Goal: Task Accomplishment & Management: Manage account settings

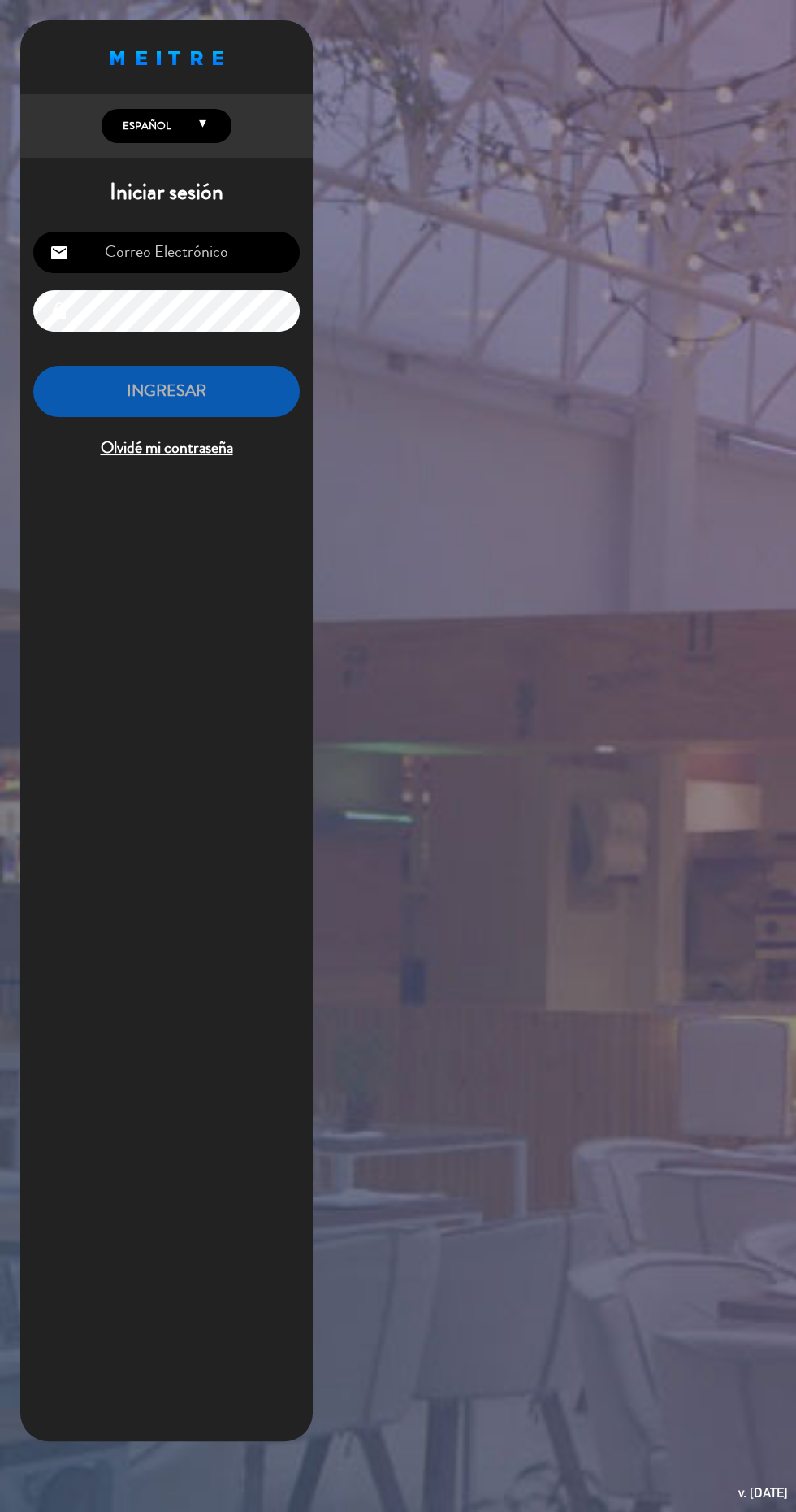
click at [151, 258] on input "email" at bounding box center [167, 253] width 266 height 42
type input "[EMAIL_ADDRESS][DOMAIN_NAME]"
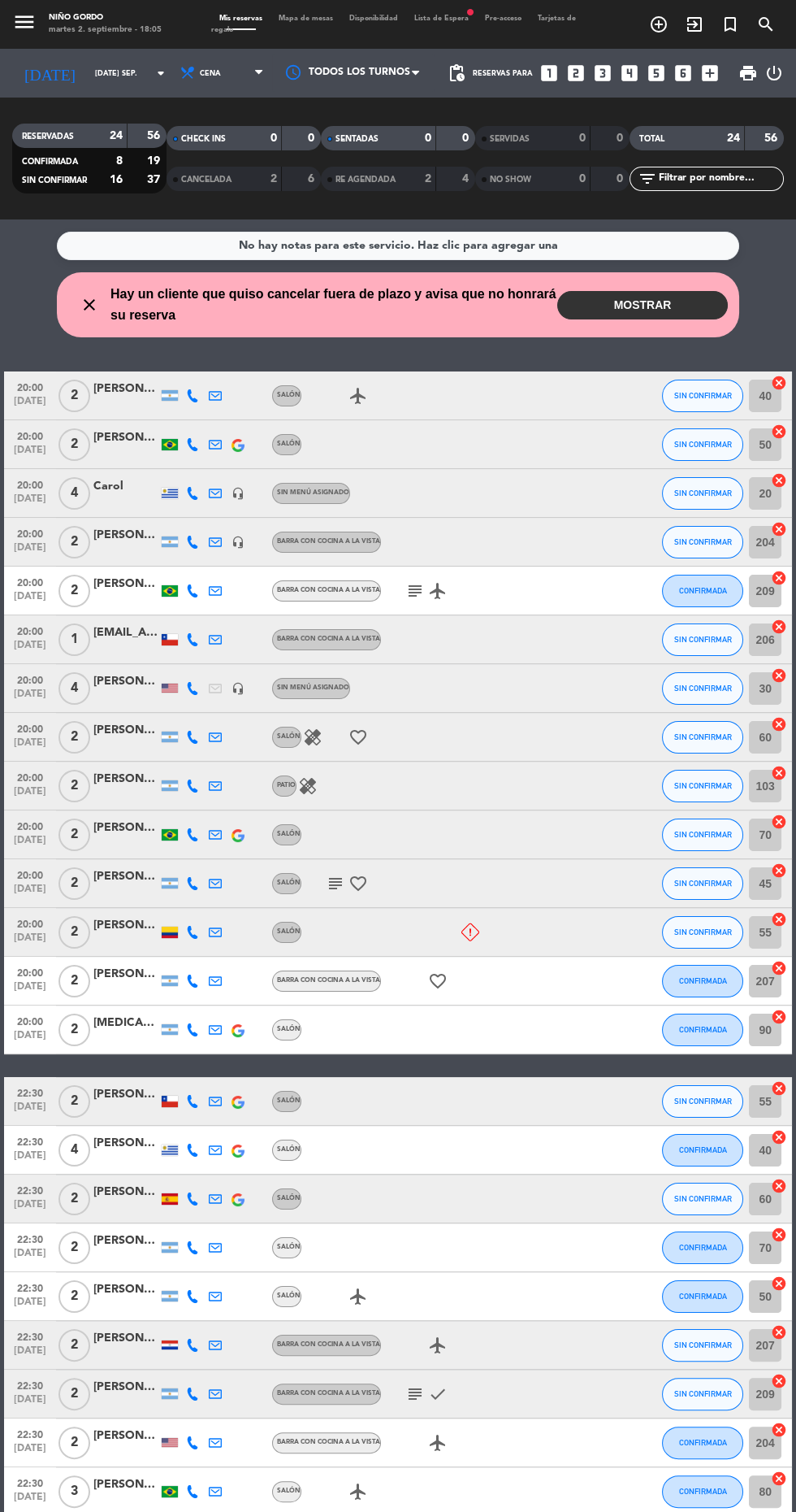
click at [304, 62] on div at bounding box center [353, 73] width 162 height 37
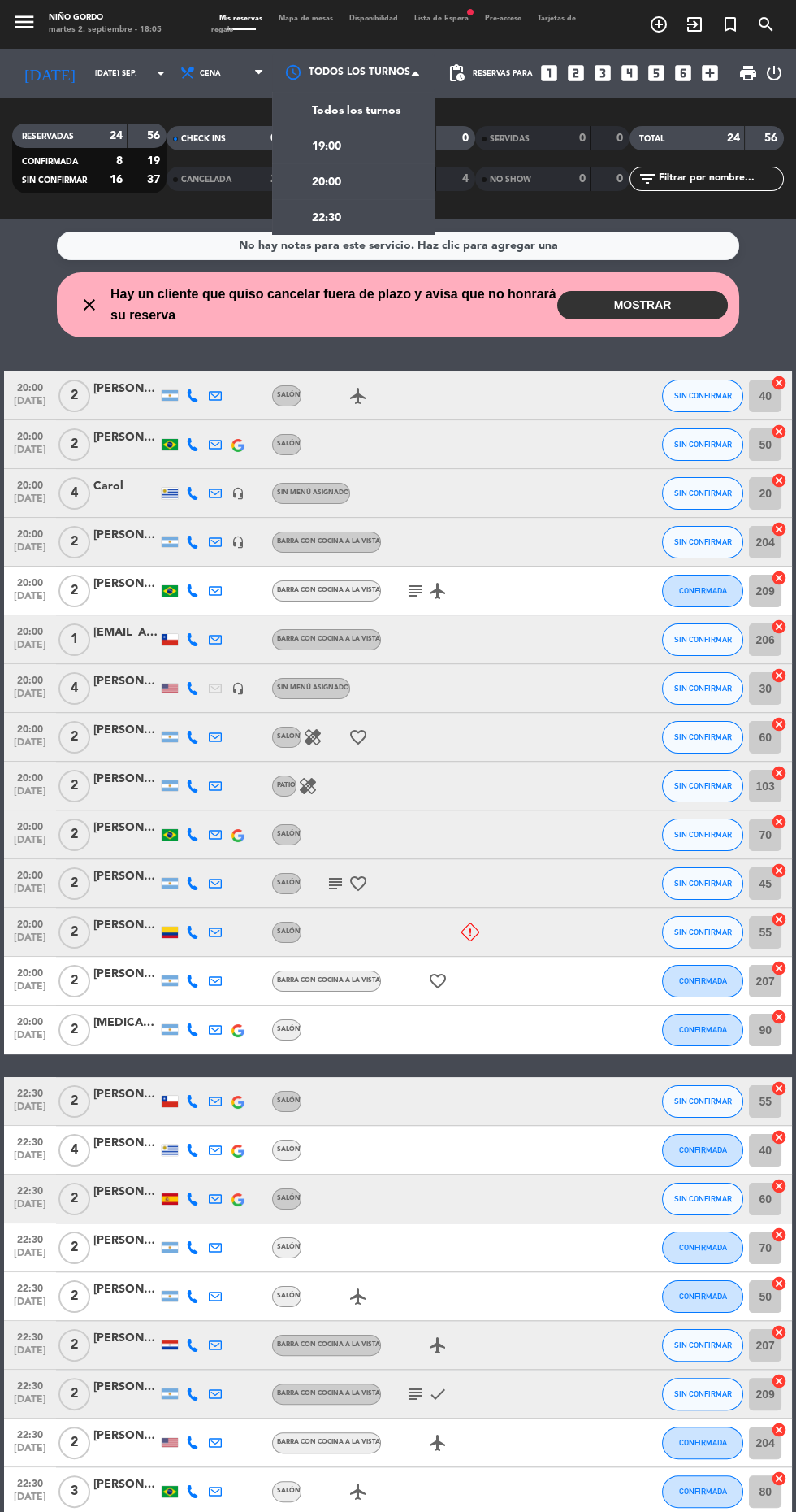
click at [301, 59] on div at bounding box center [353, 73] width 162 height 37
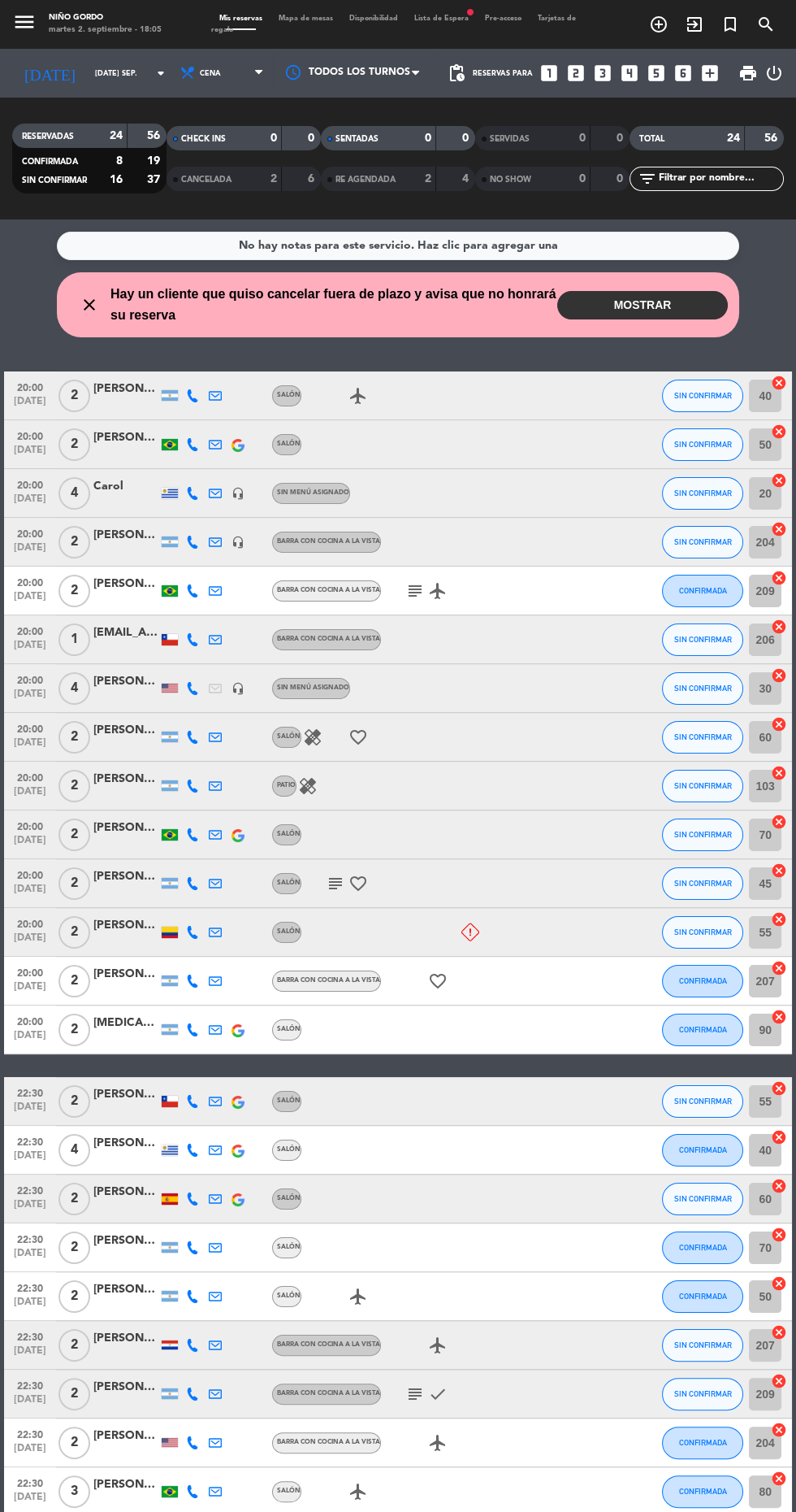
click at [300, 18] on span "Mapa de mesas" at bounding box center [306, 18] width 70 height 8
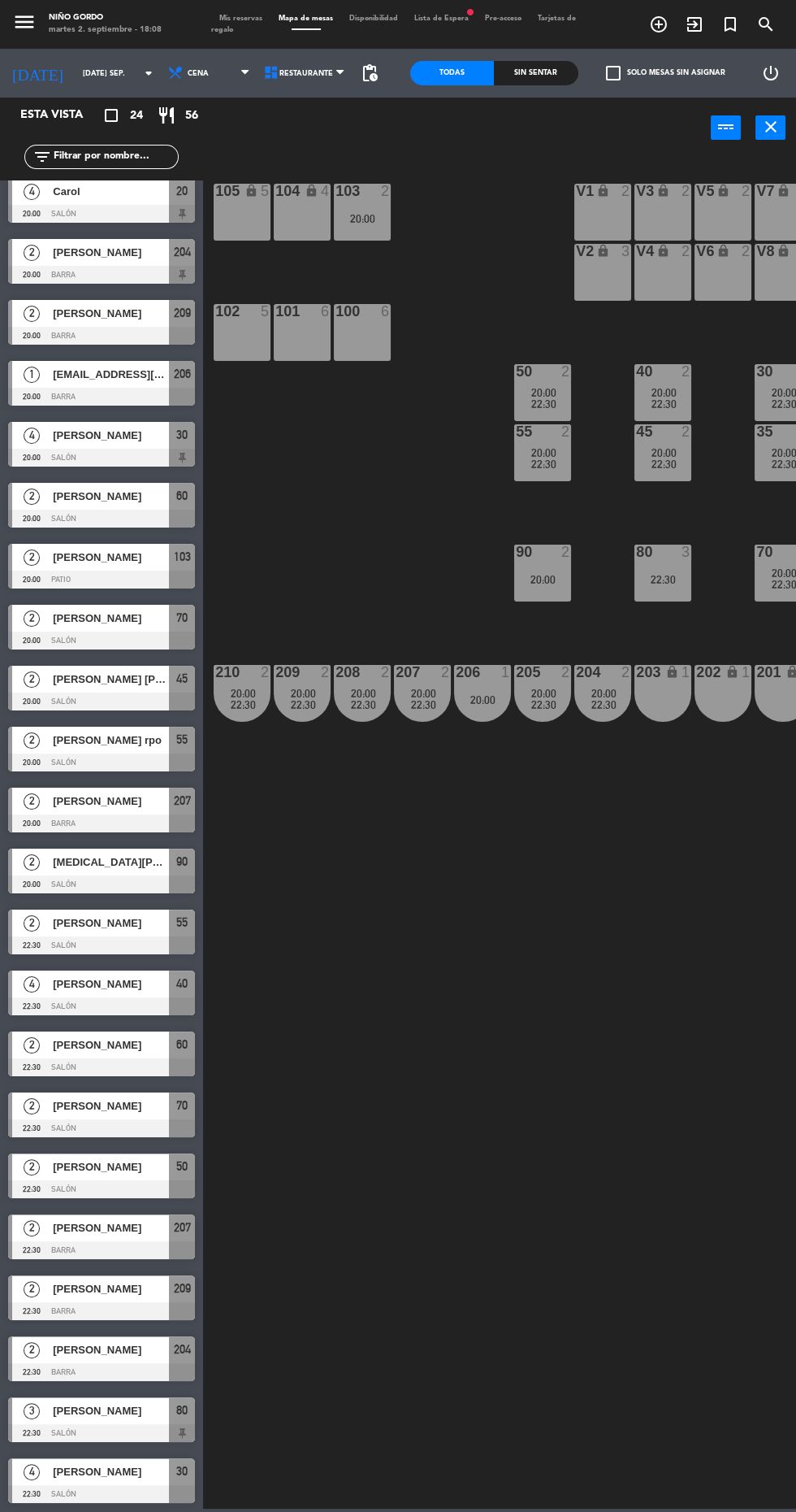
click at [89, 1493] on div at bounding box center [101, 1494] width 187 height 18
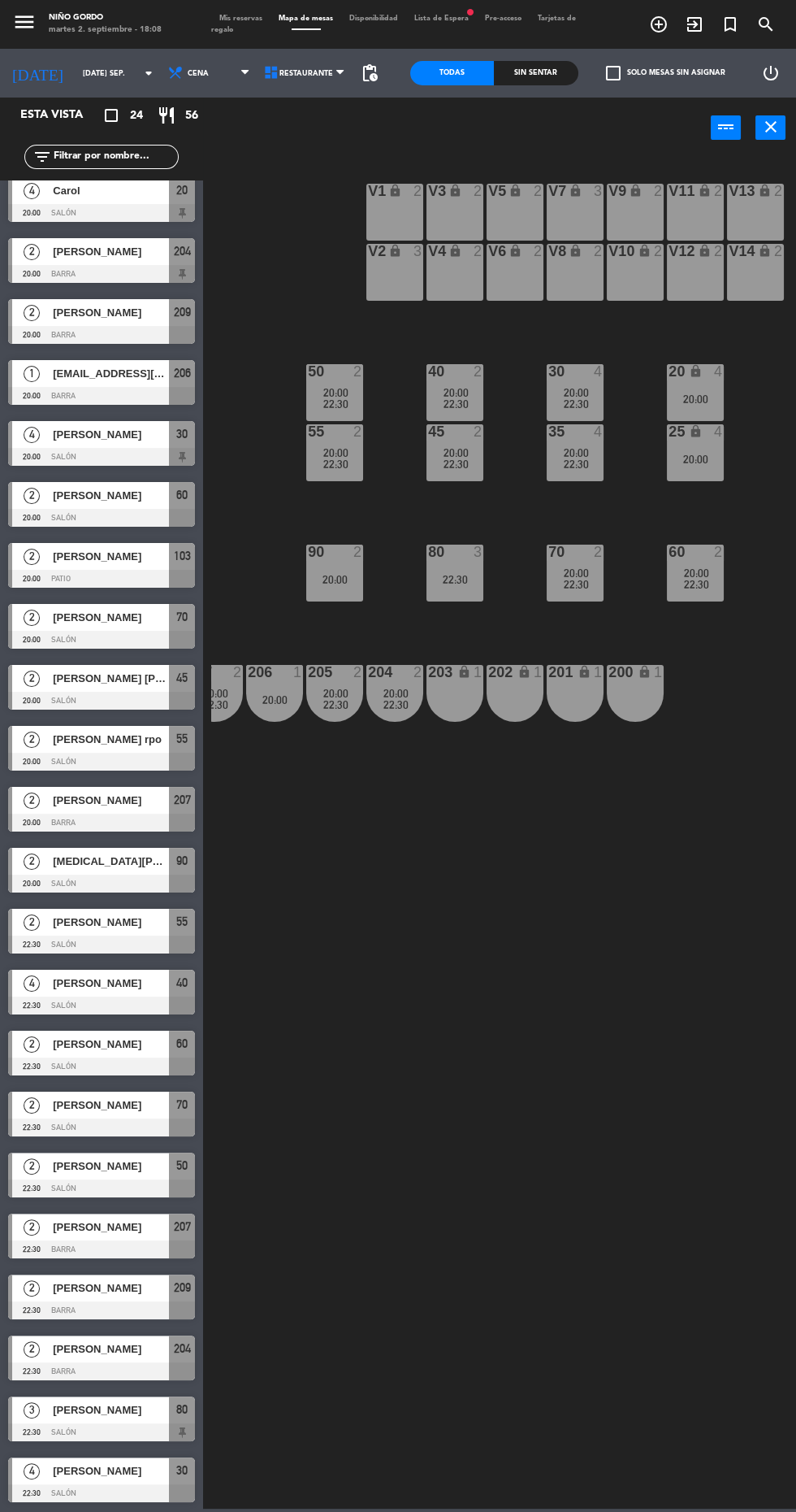
click at [547, 431] on div "35" at bounding box center [548, 431] width 27 height 14
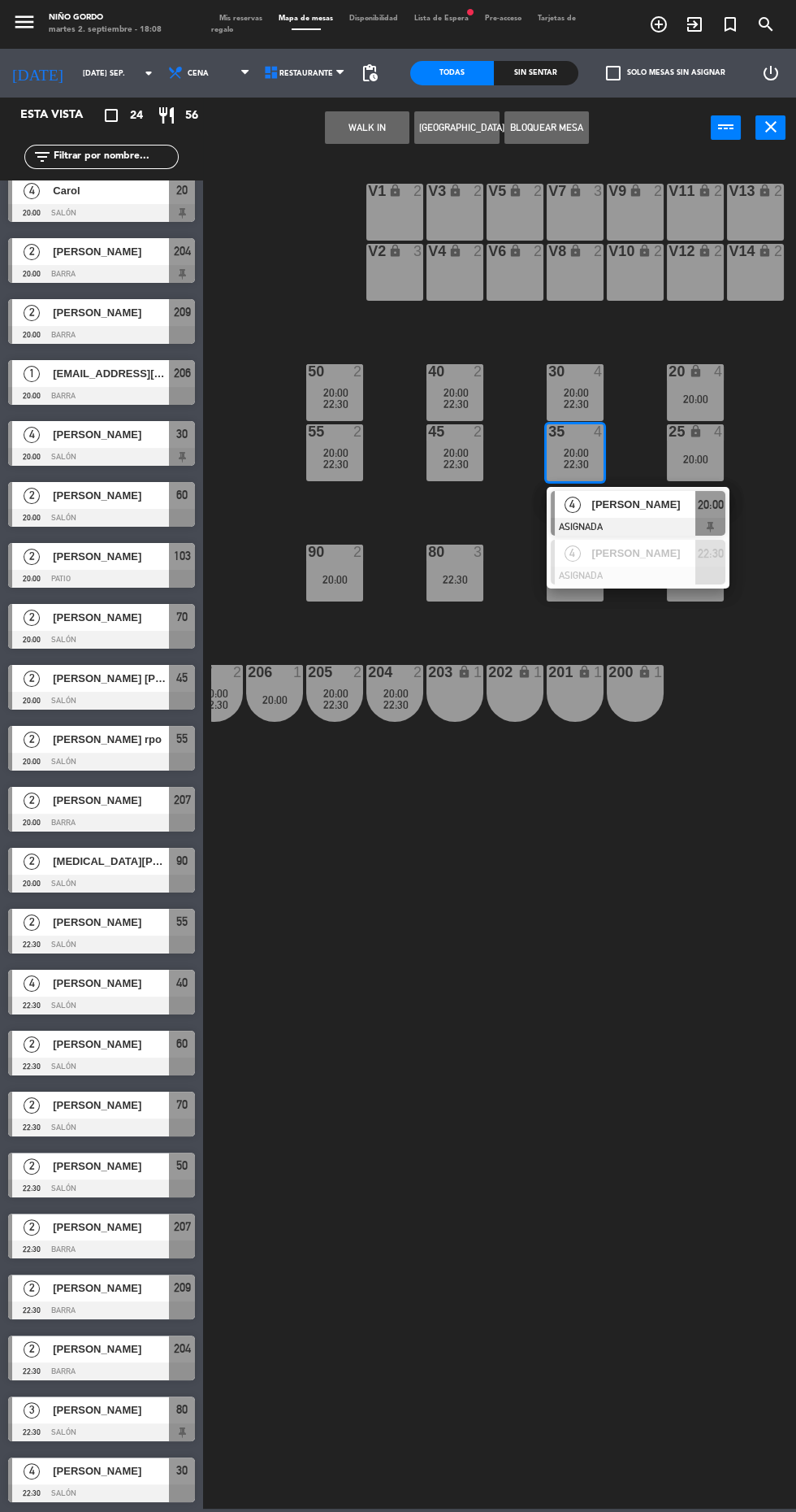
click at [659, 581] on div at bounding box center [638, 575] width 175 height 18
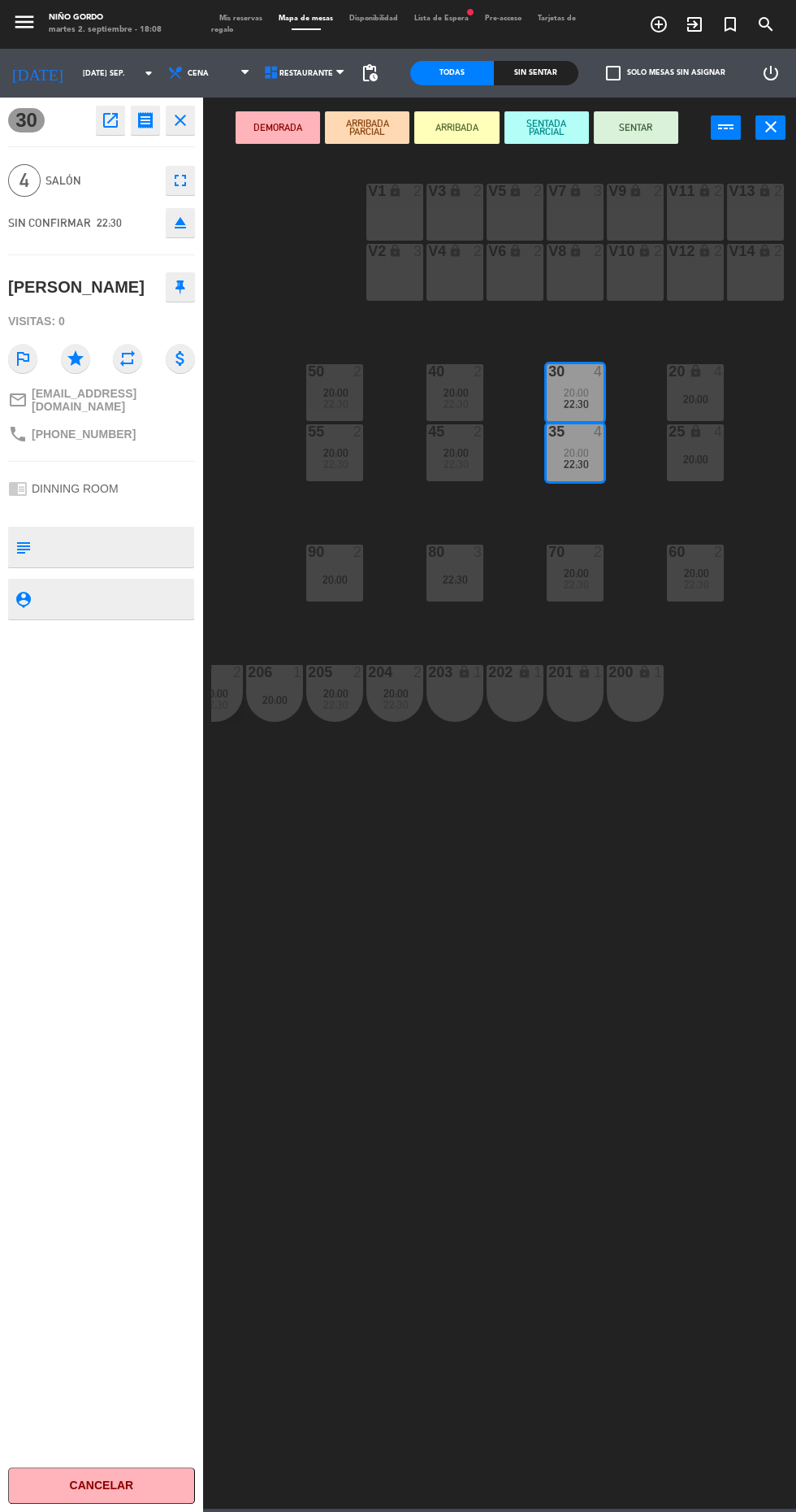
click at [397, 295] on div "V2 lock 3" at bounding box center [395, 272] width 57 height 57
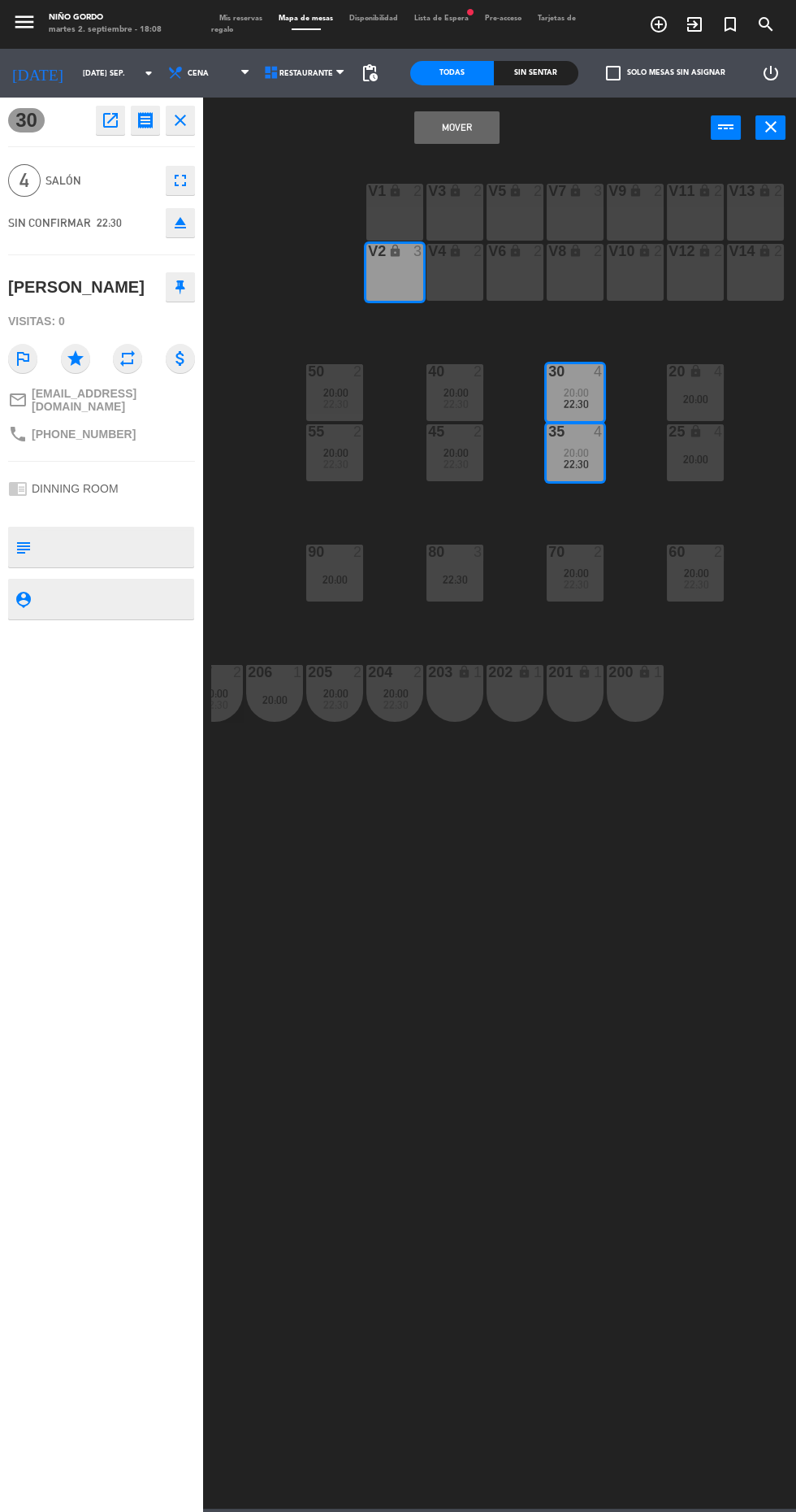
click at [385, 228] on div "V1 lock 2" at bounding box center [395, 212] width 57 height 57
click at [478, 143] on button "Mover y Unir" at bounding box center [456, 127] width 85 height 33
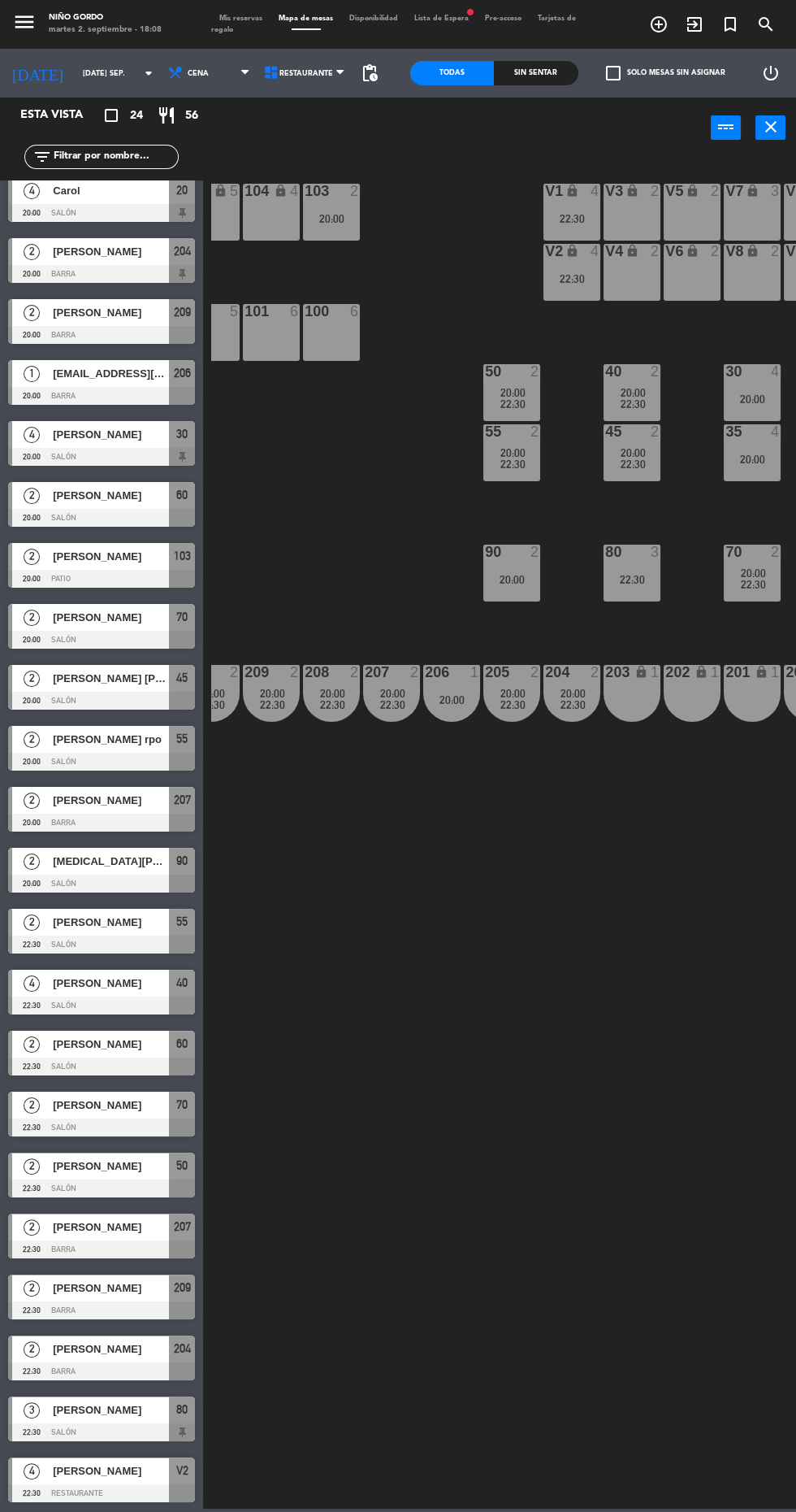
scroll to position [0, 0]
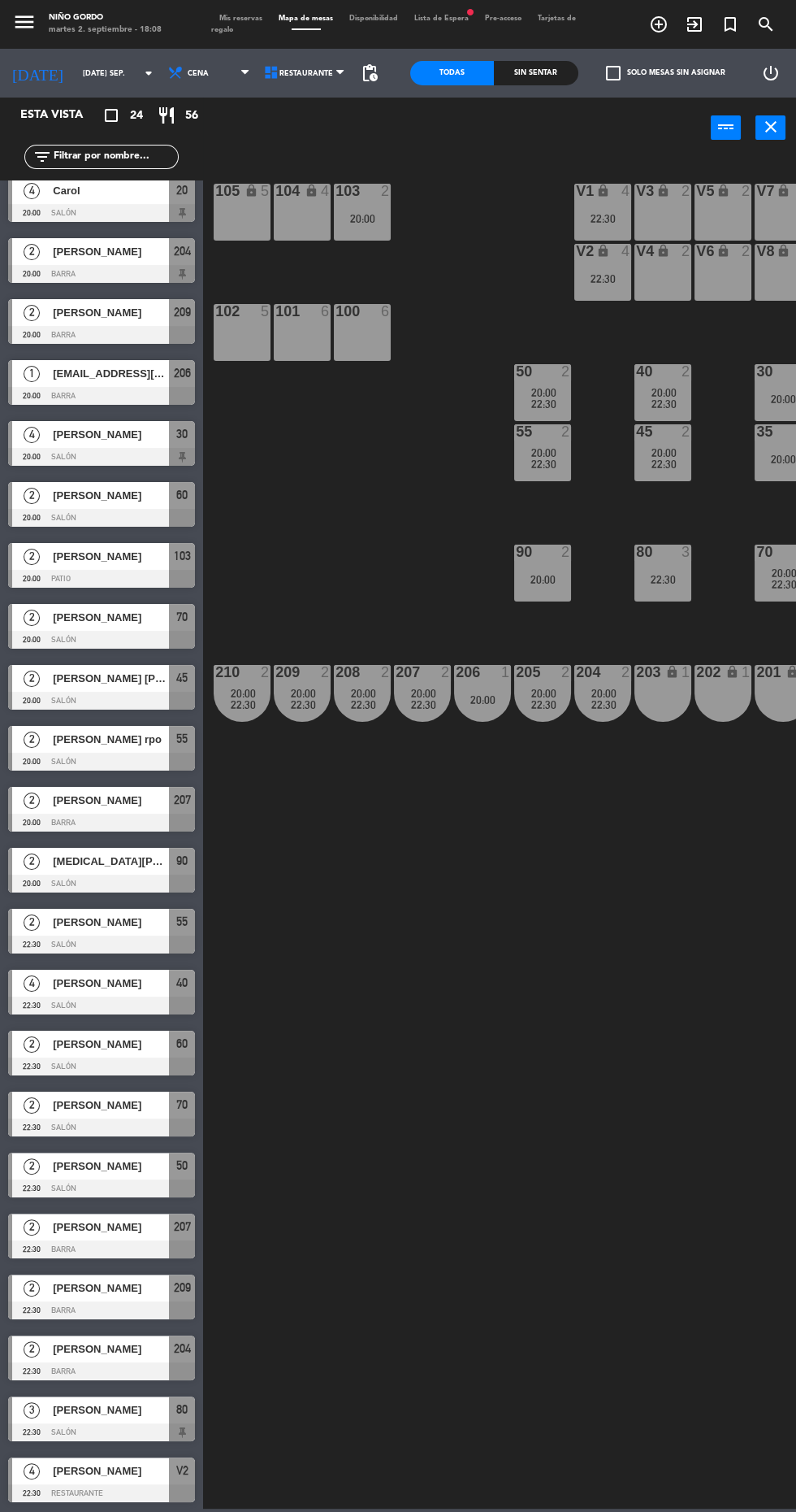
click at [595, 245] on div "lock" at bounding box center [603, 251] width 27 height 15
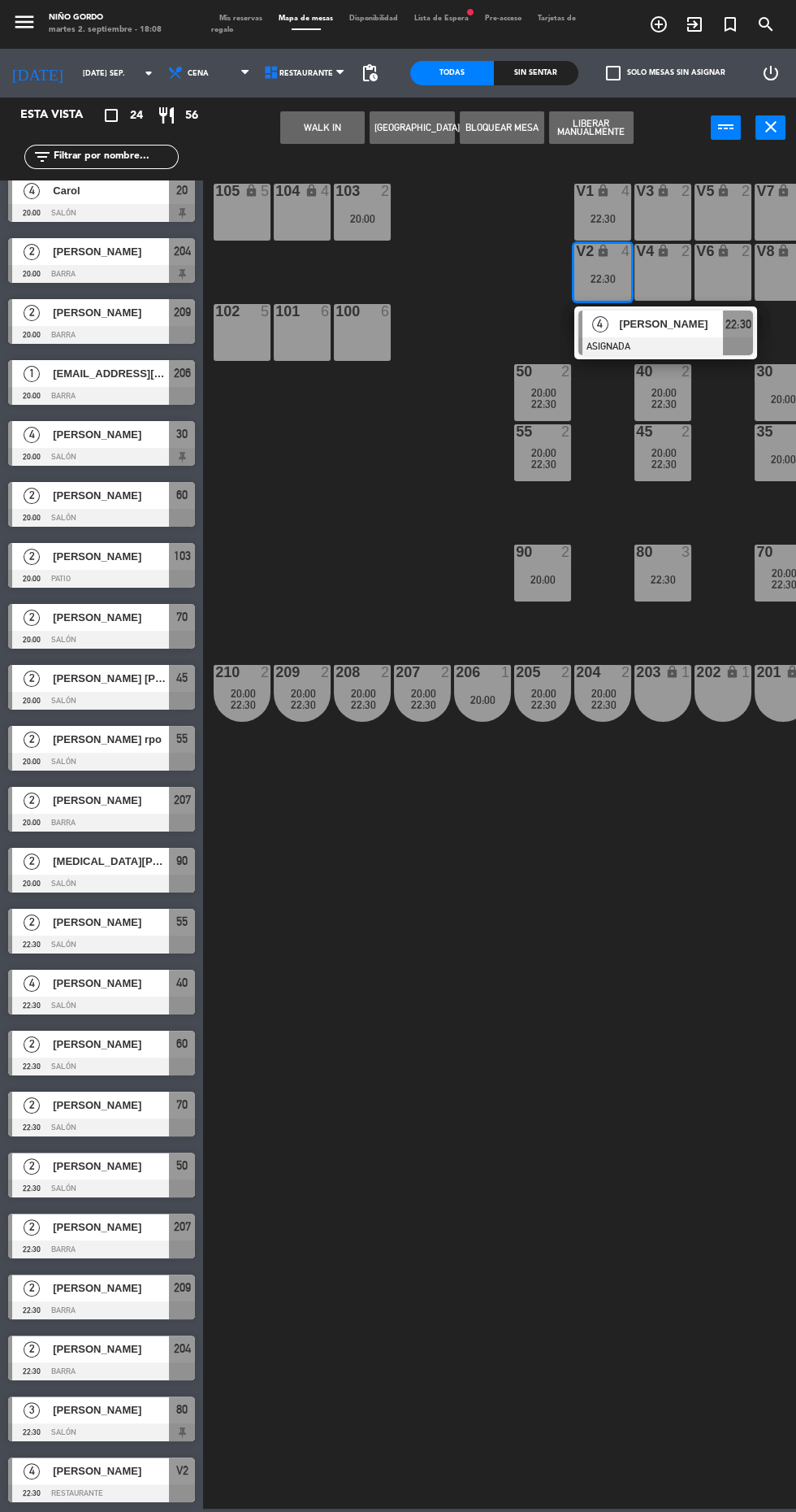
click at [669, 351] on div at bounding box center [665, 346] width 175 height 18
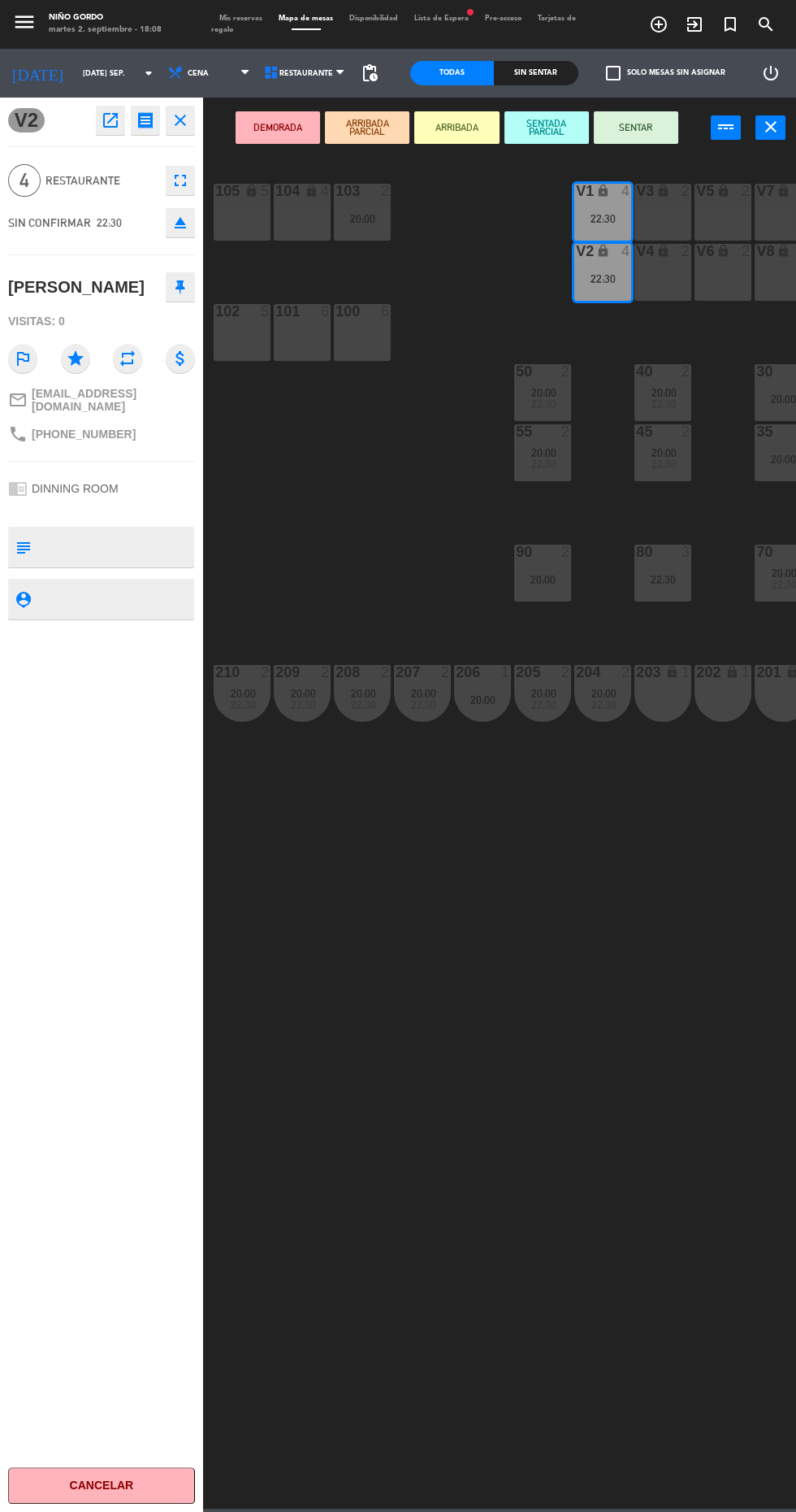
click at [361, 345] on div "100 6" at bounding box center [362, 332] width 57 height 57
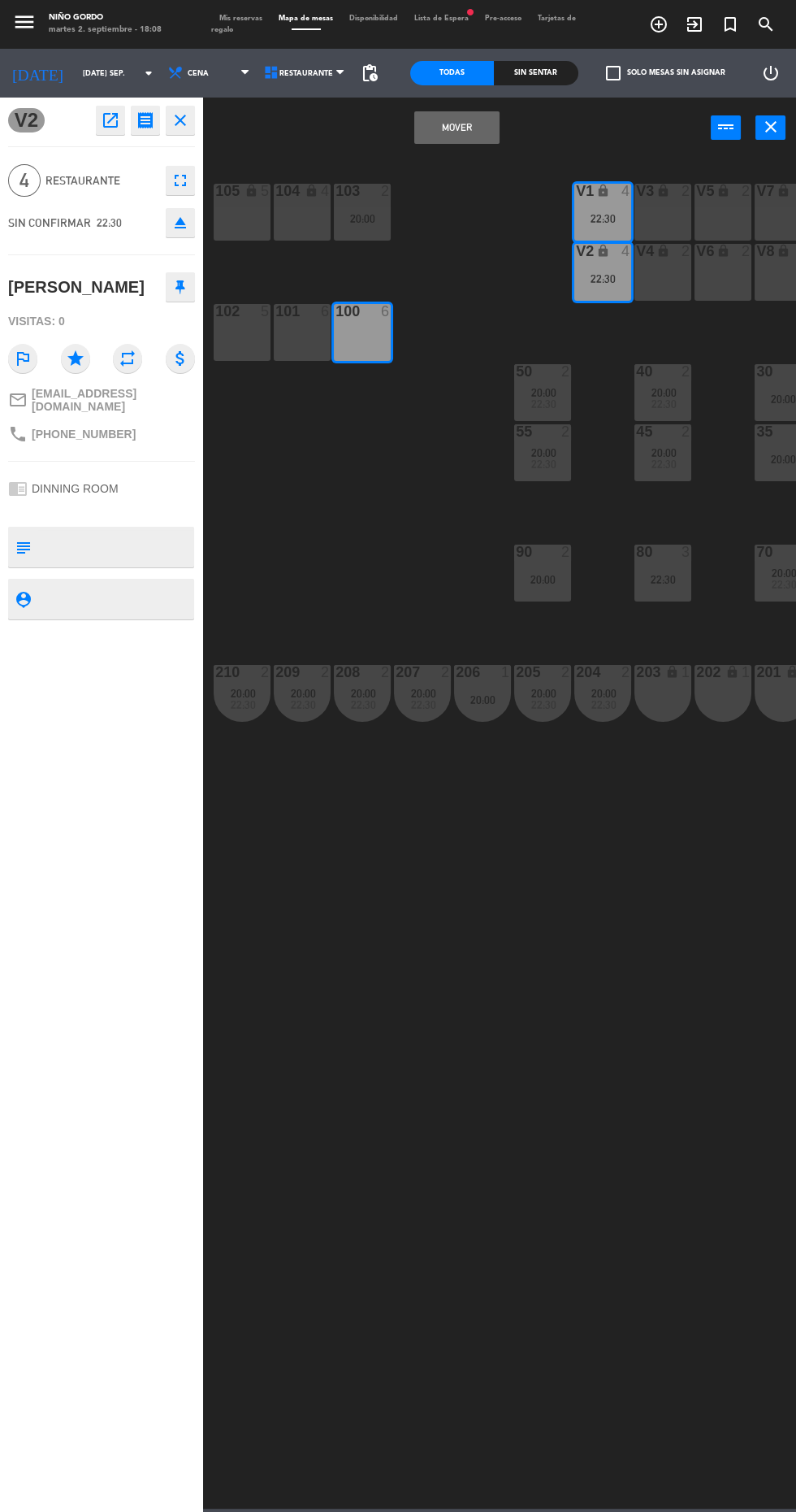
click at [377, 351] on div "100 6" at bounding box center [362, 332] width 57 height 57
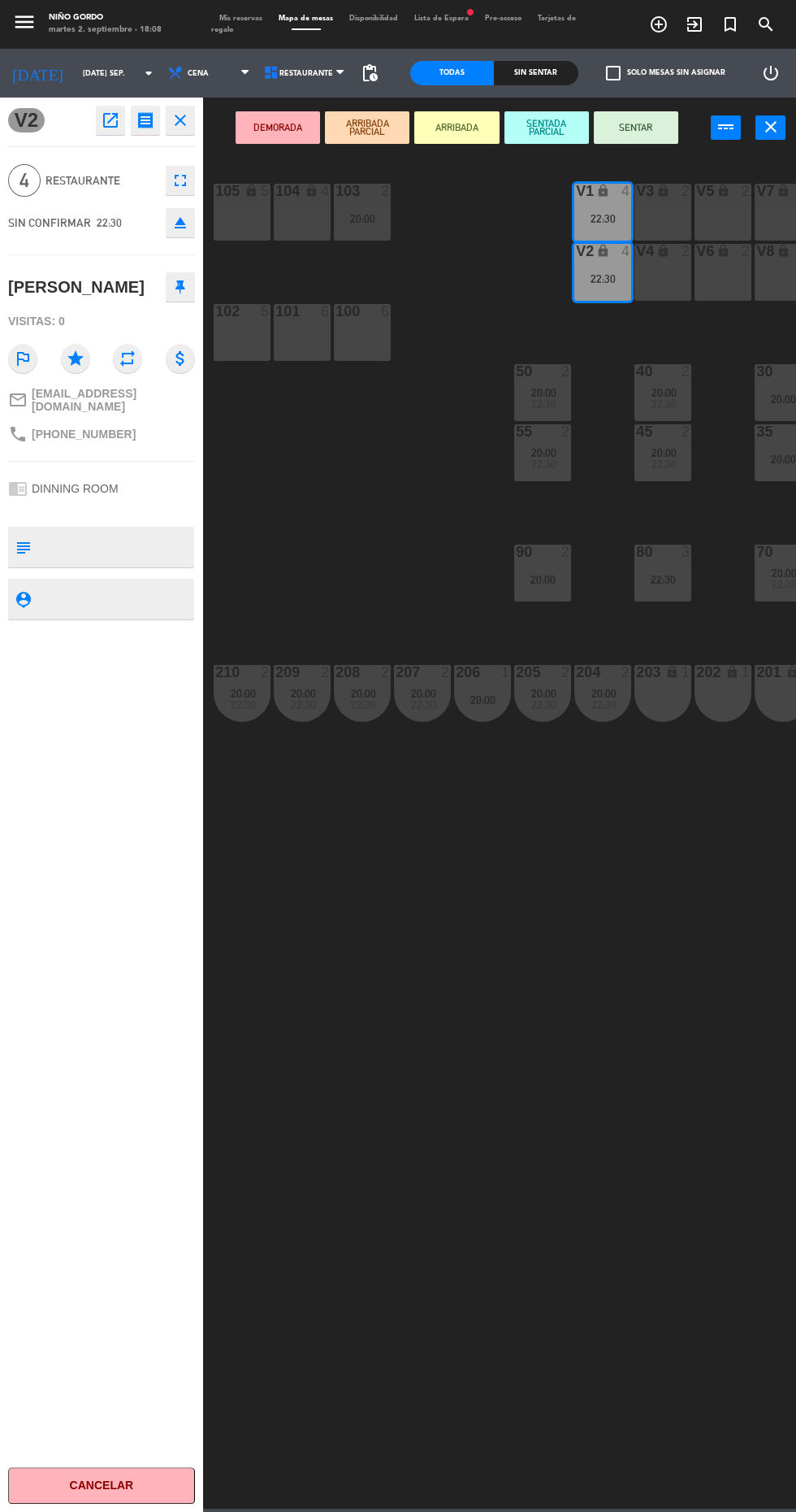
click at [253, 341] on div "102 5" at bounding box center [242, 332] width 57 height 57
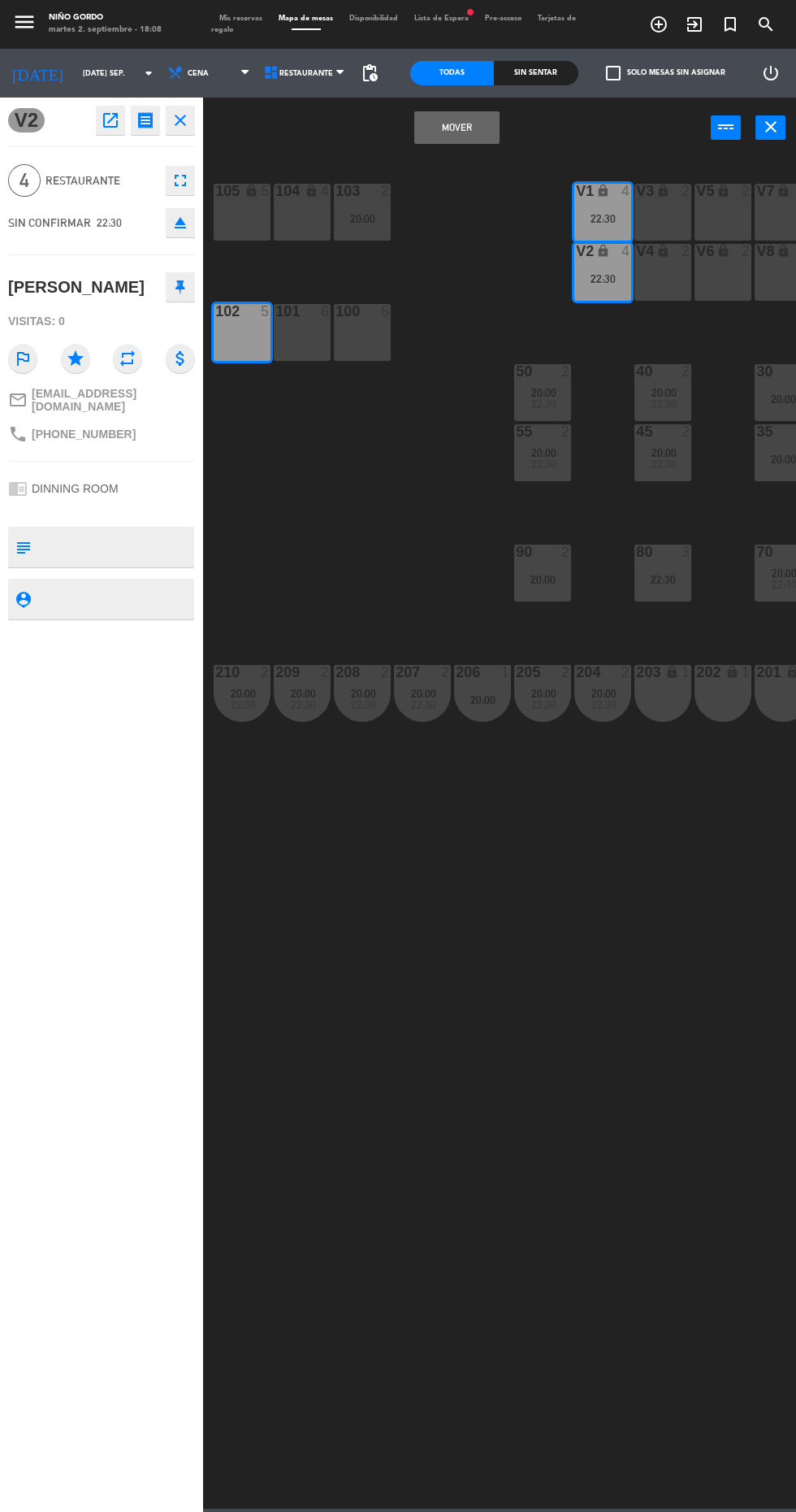
click at [473, 134] on button "Mover" at bounding box center [456, 127] width 85 height 33
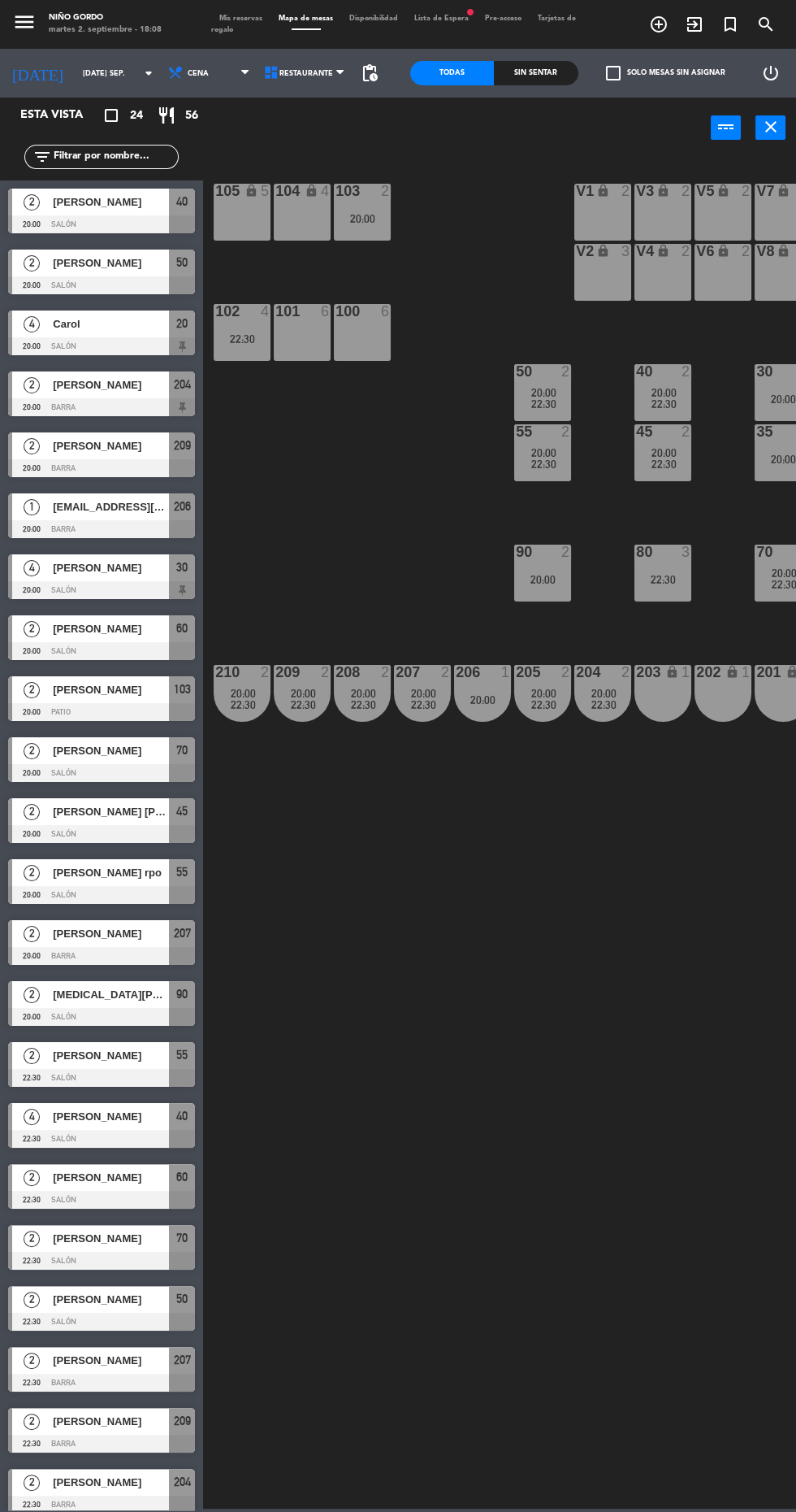
scroll to position [133, 0]
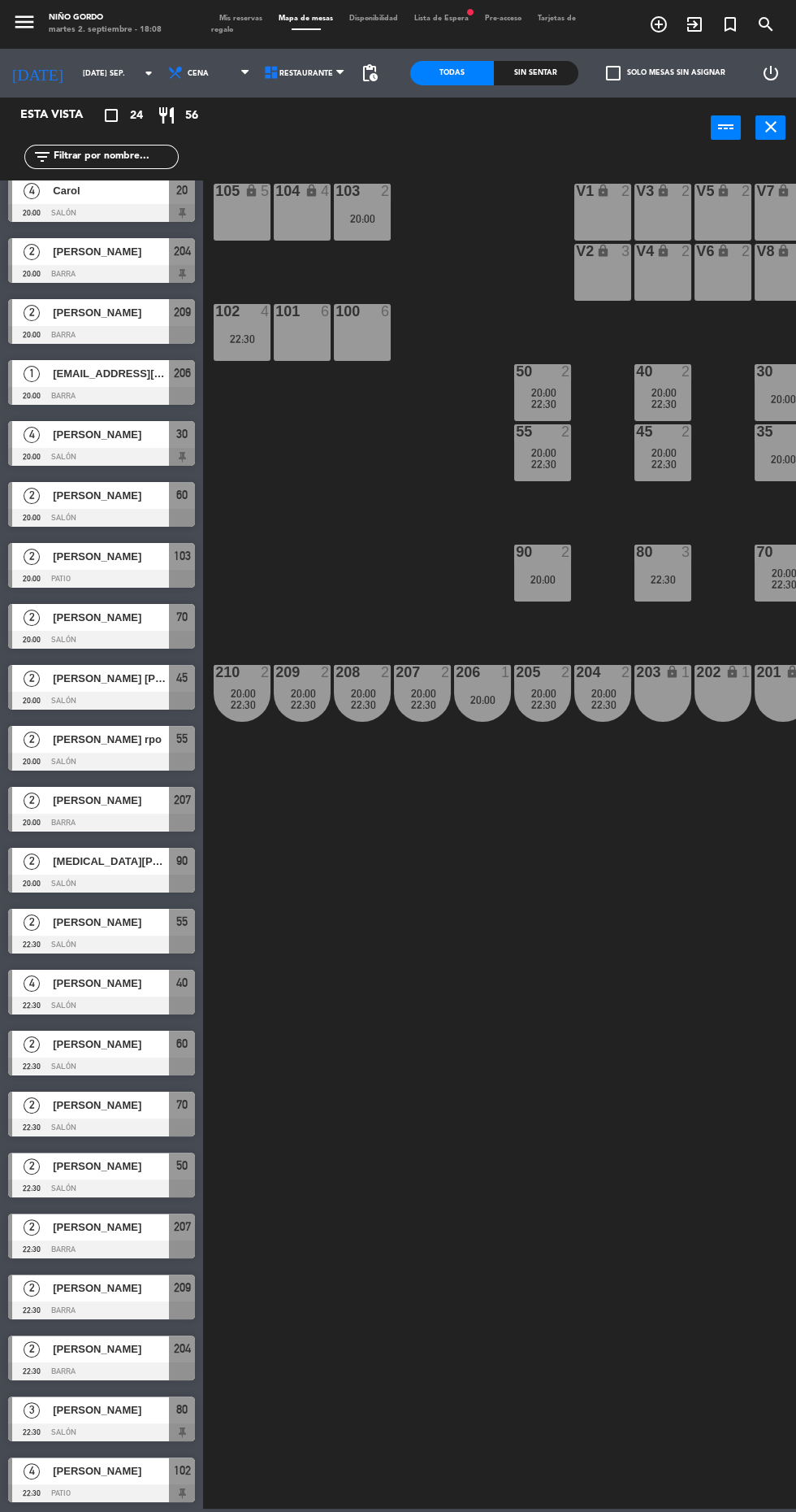
click at [237, 354] on div "102 4 22:30" at bounding box center [242, 332] width 57 height 57
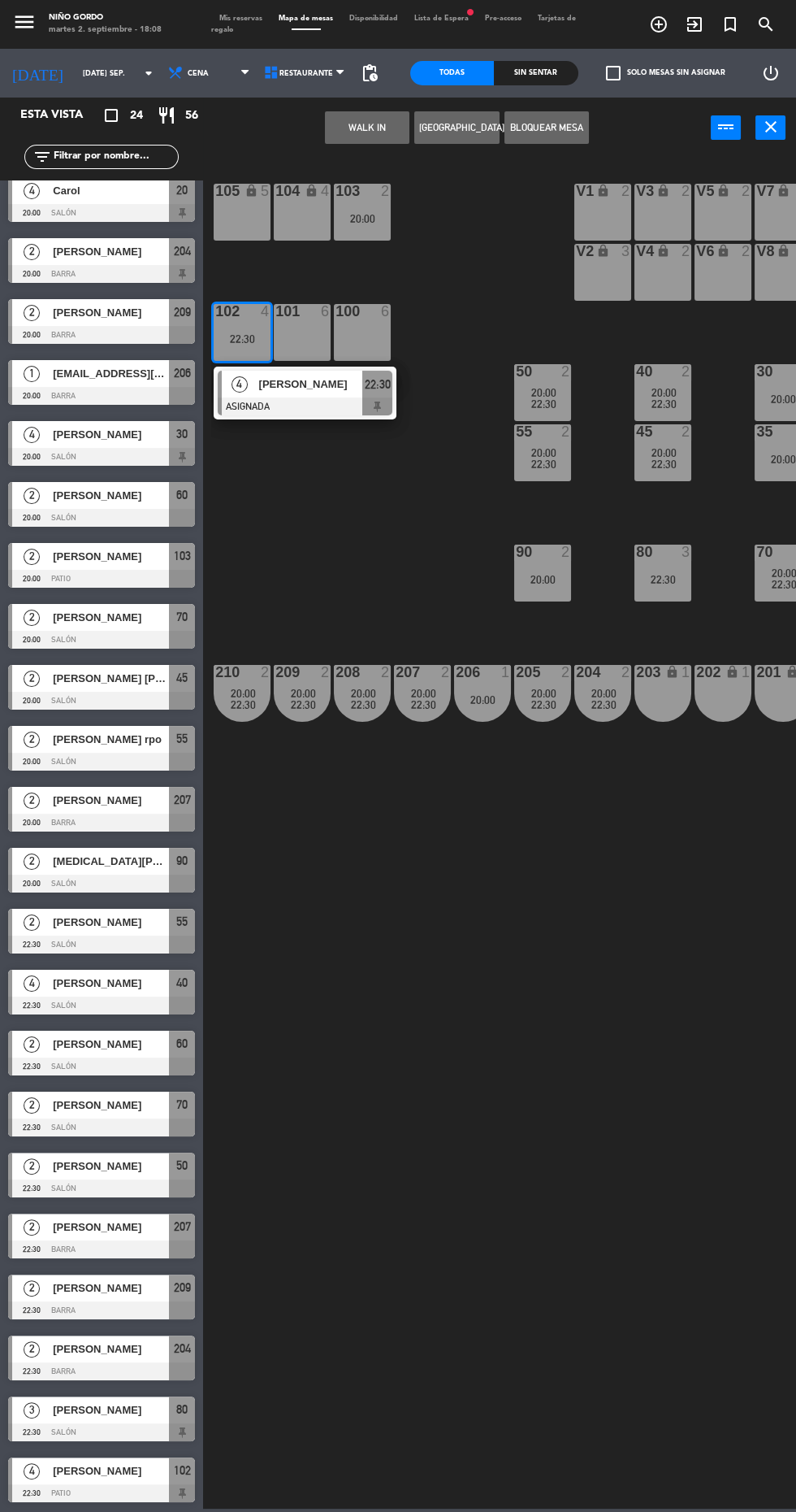
click at [336, 406] on div at bounding box center [305, 406] width 175 height 18
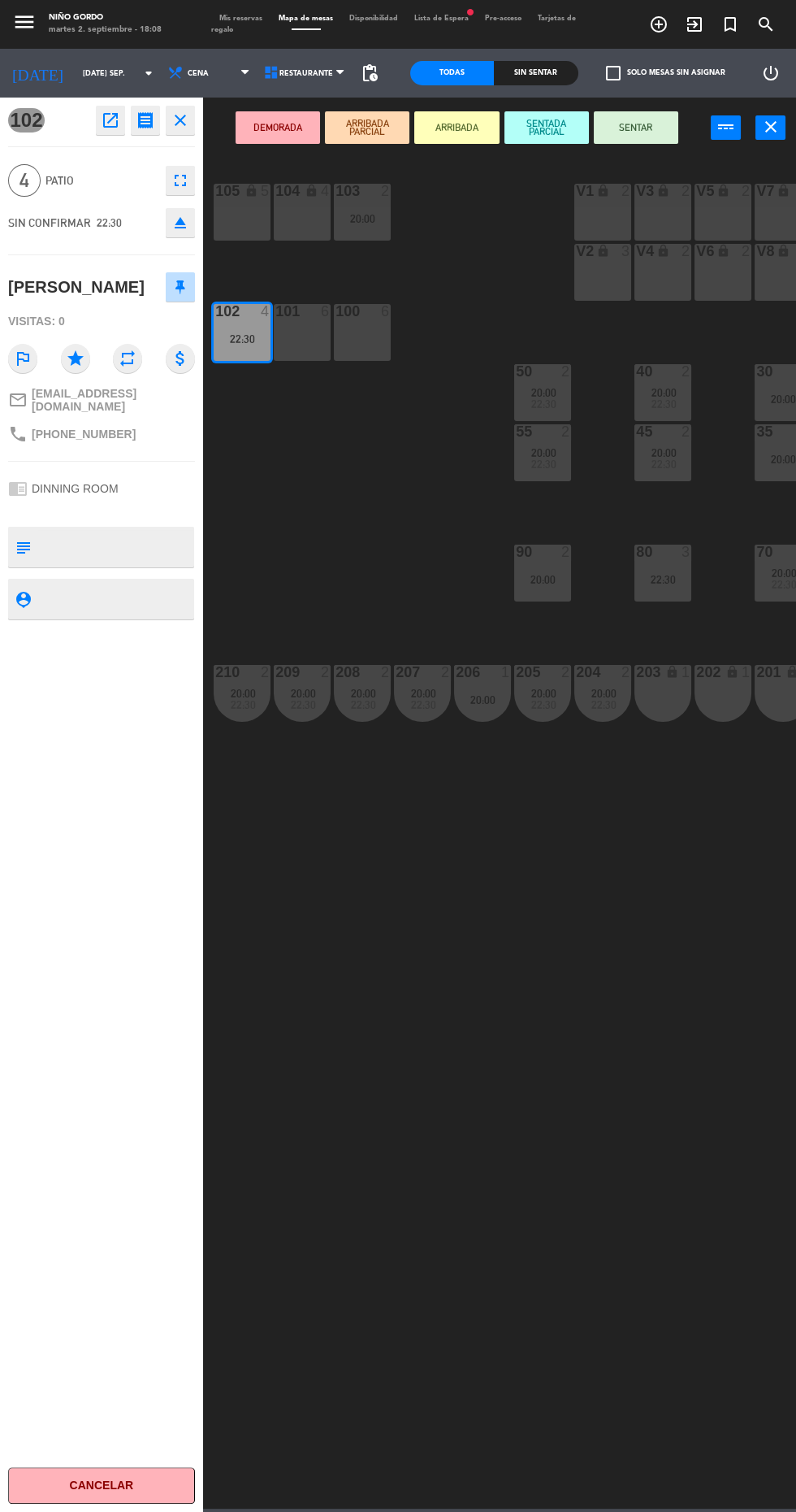
click at [187, 183] on icon "fullscreen" at bounding box center [180, 180] width 19 height 19
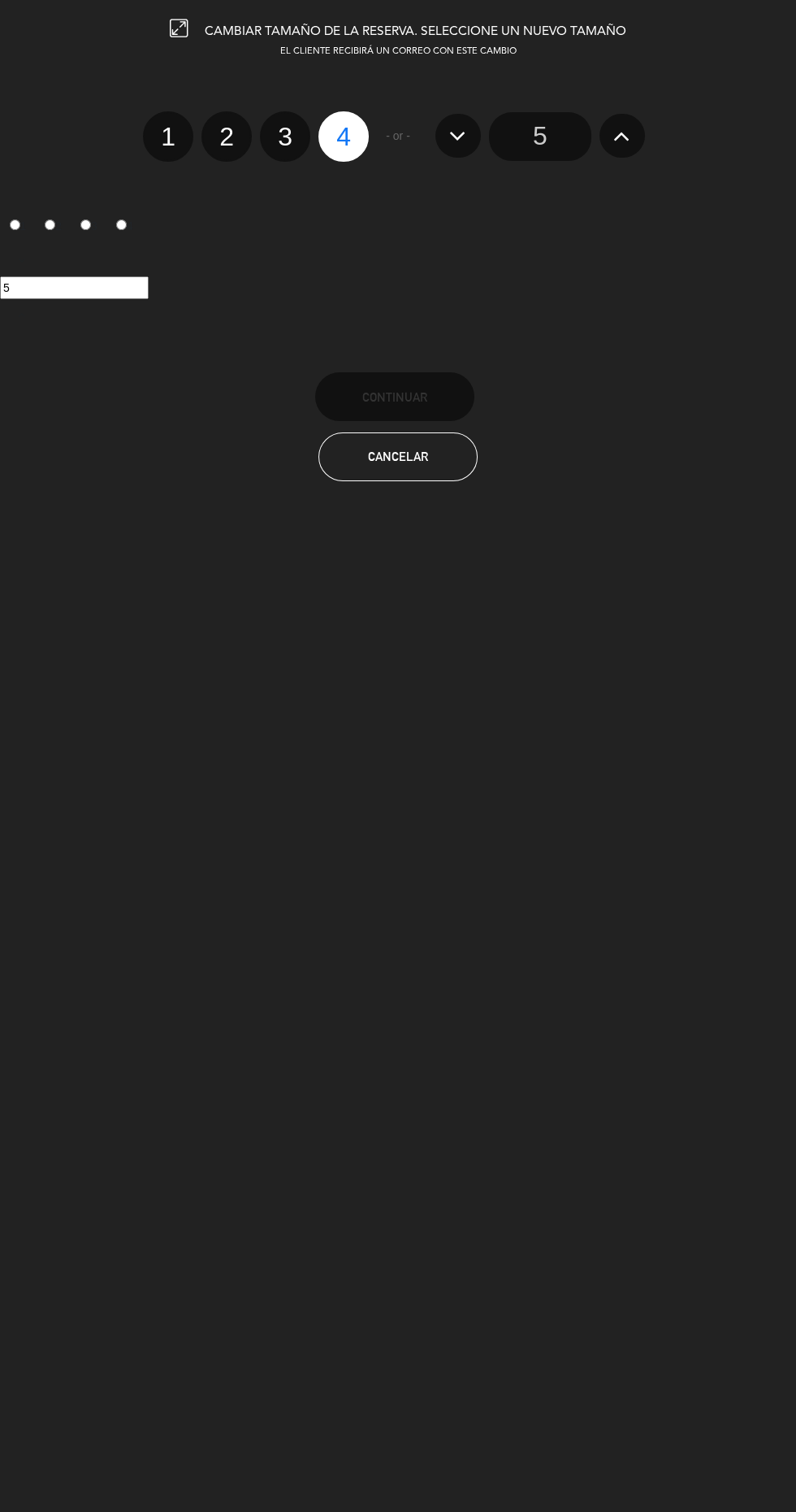
click at [546, 154] on input "5" at bounding box center [540, 136] width 102 height 49
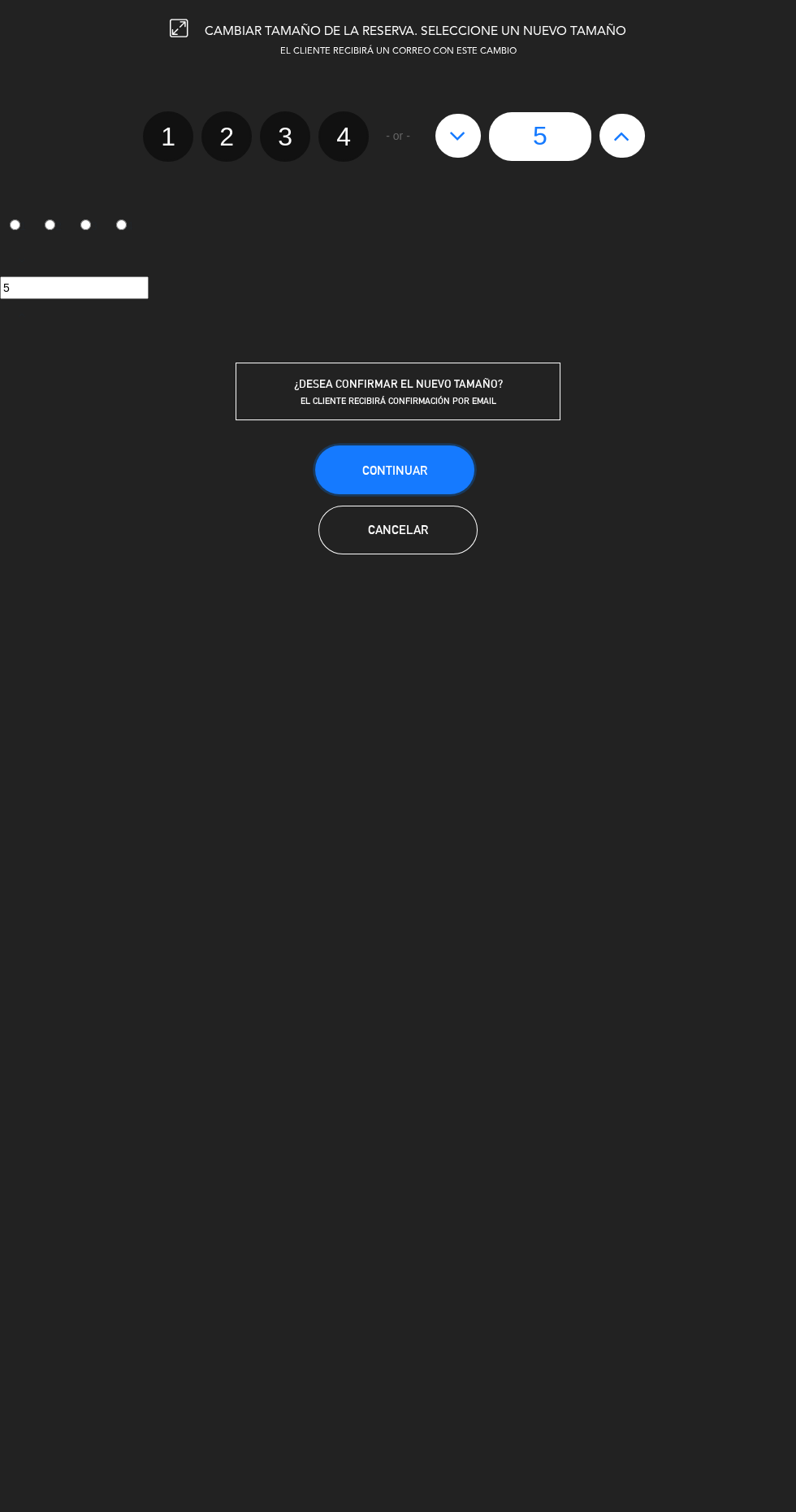
click at [430, 478] on button "Continuar" at bounding box center [395, 470] width 159 height 49
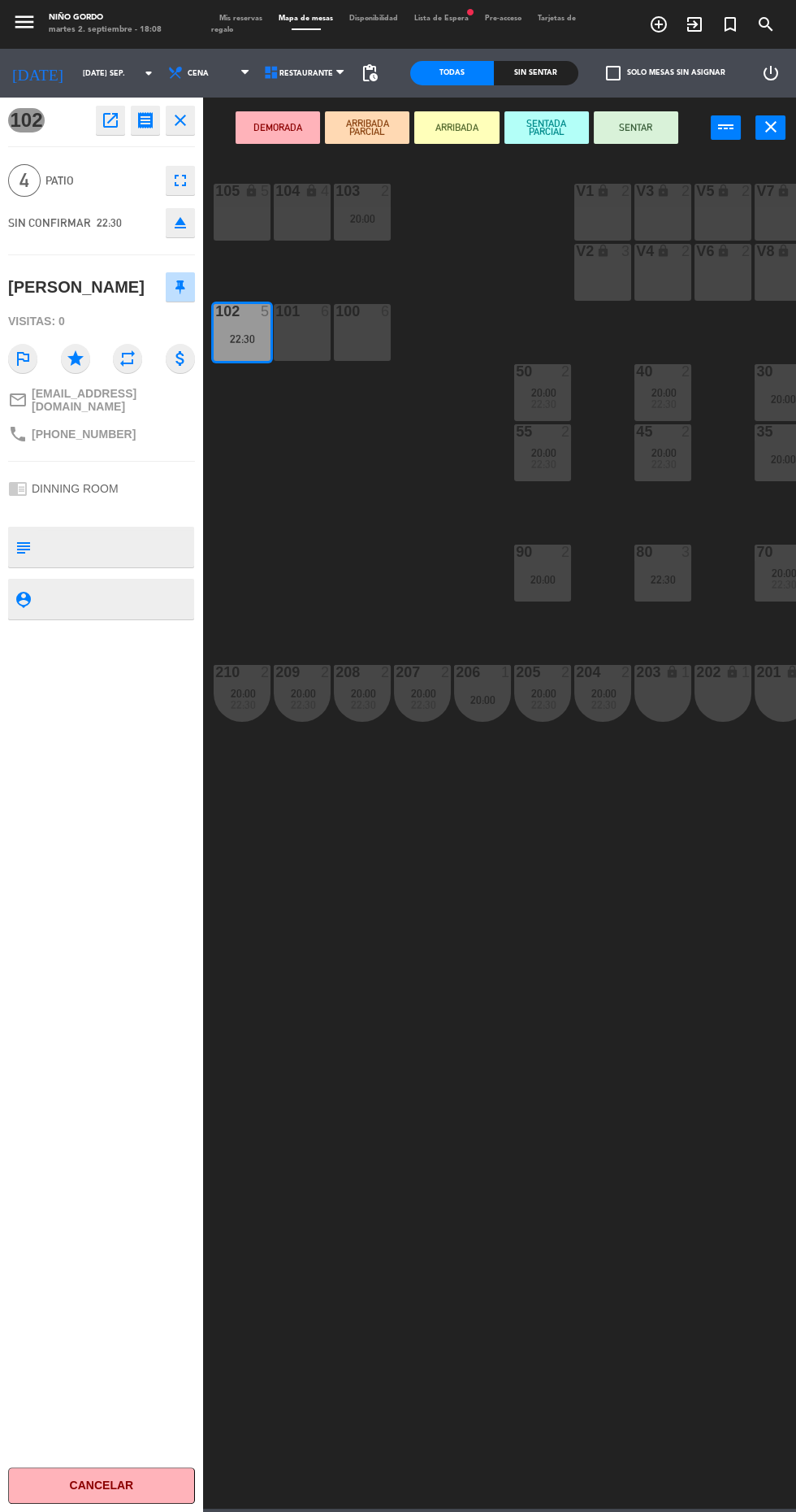
click at [105, 127] on icon "open_in_new" at bounding box center [110, 120] width 19 height 19
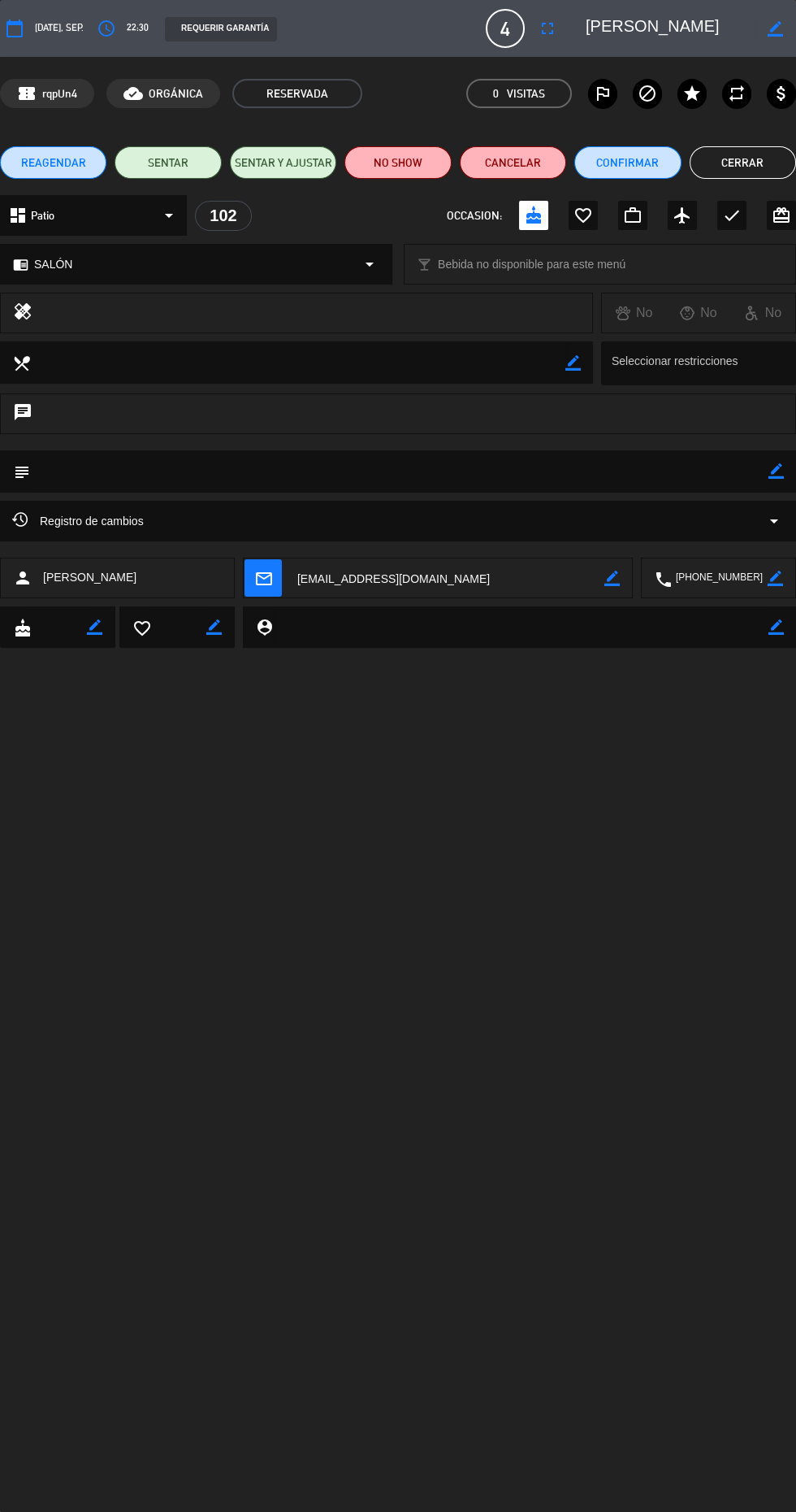
click at [111, 36] on icon "access_time" at bounding box center [106, 28] width 19 height 19
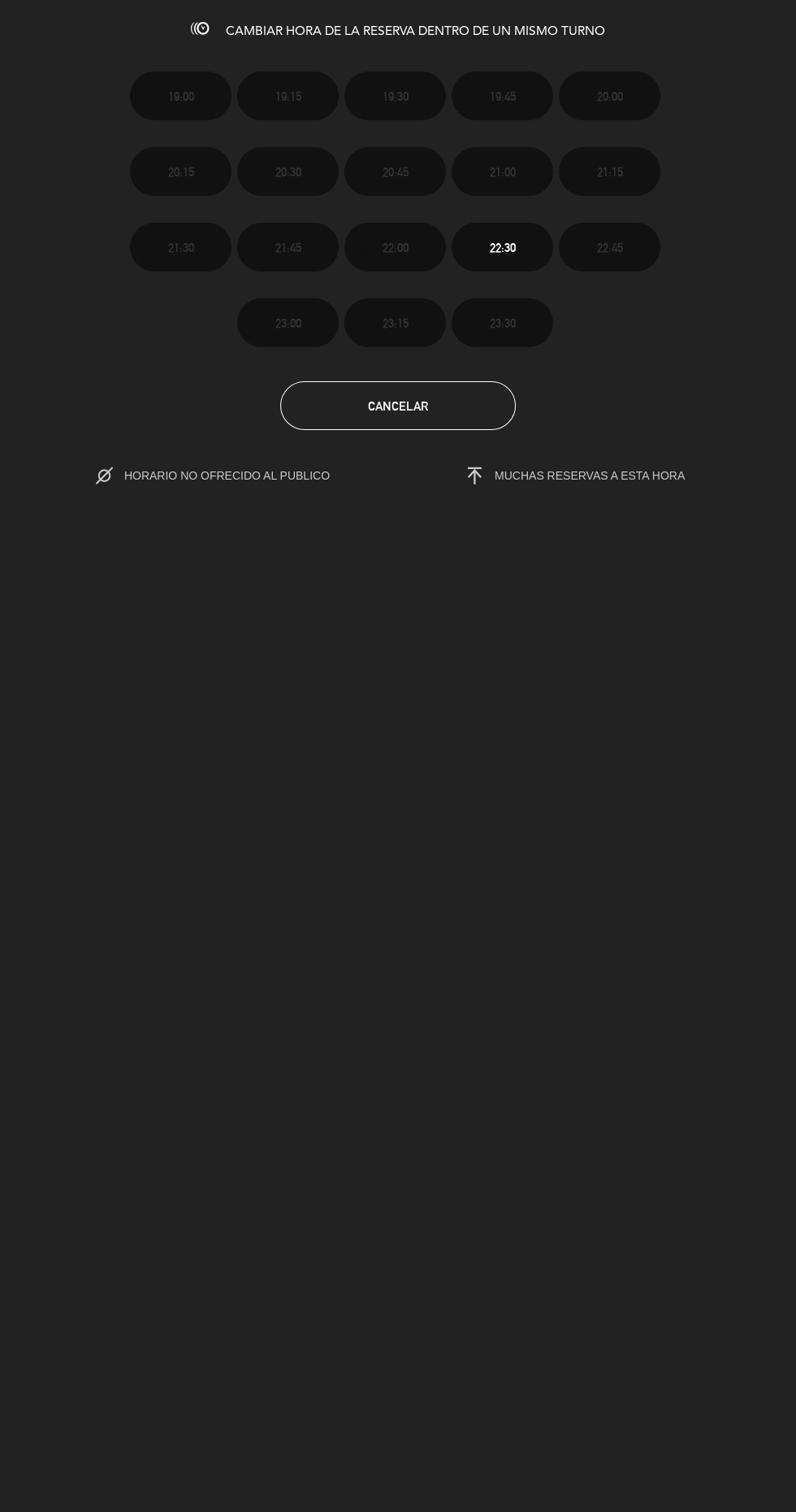
click at [168, 497] on div "CAMBIAR HORA DE LA RESERVA DENTRO DE UN MISMO TURNO 19:00 19:15 19:30 19:45 20:…" at bounding box center [398, 756] width 796 height 1512
click at [183, 488] on div "CAMBIAR HORA DE LA RESERVA DENTRO DE UN MISMO TURNO 19:00 19:15 19:30 19:45 20:…" at bounding box center [398, 756] width 796 height 1512
click at [126, 490] on div "CAMBIAR HORA DE LA RESERVA DENTRO DE UN MISMO TURNO 19:00 19:15 19:30 19:45 20:…" at bounding box center [398, 756] width 796 height 1512
click at [168, 504] on div "CAMBIAR HORA DE LA RESERVA DENTRO DE UN MISMO TURNO 19:00 19:15 19:30 19:45 20:…" at bounding box center [398, 756] width 796 height 1512
click at [593, 498] on div "CAMBIAR HORA DE LA RESERVA DENTRO DE UN MISMO TURNO 19:00 19:15 19:30 19:45 20:…" at bounding box center [398, 756] width 796 height 1512
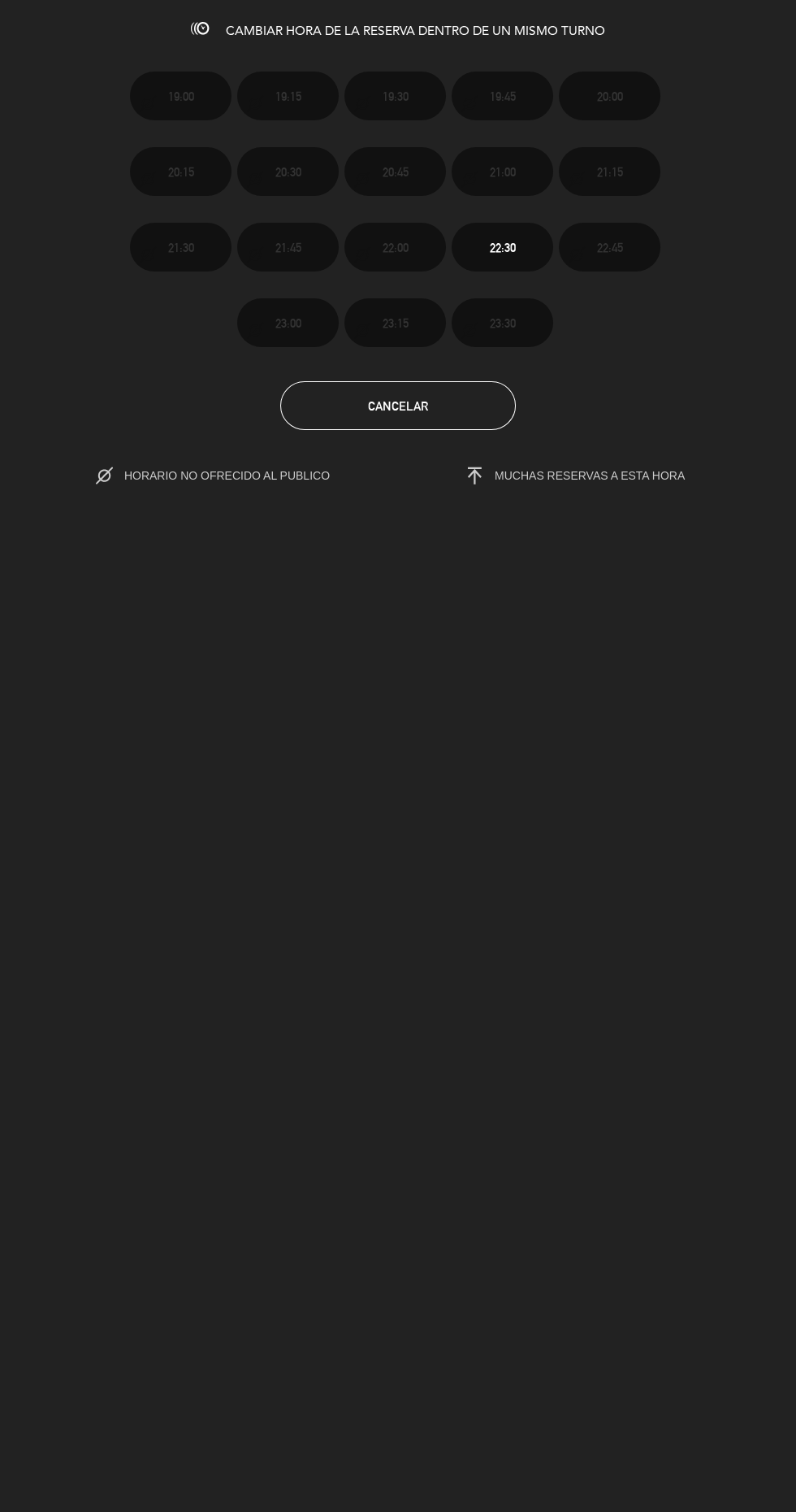
click at [489, 492] on div "CAMBIAR HORA DE LA RESERVA DENTRO DE UN MISMO TURNO 19:00 19:15 19:30 19:45 20:…" at bounding box center [398, 756] width 796 height 1512
click at [416, 420] on button "Cancelar" at bounding box center [398, 405] width 236 height 49
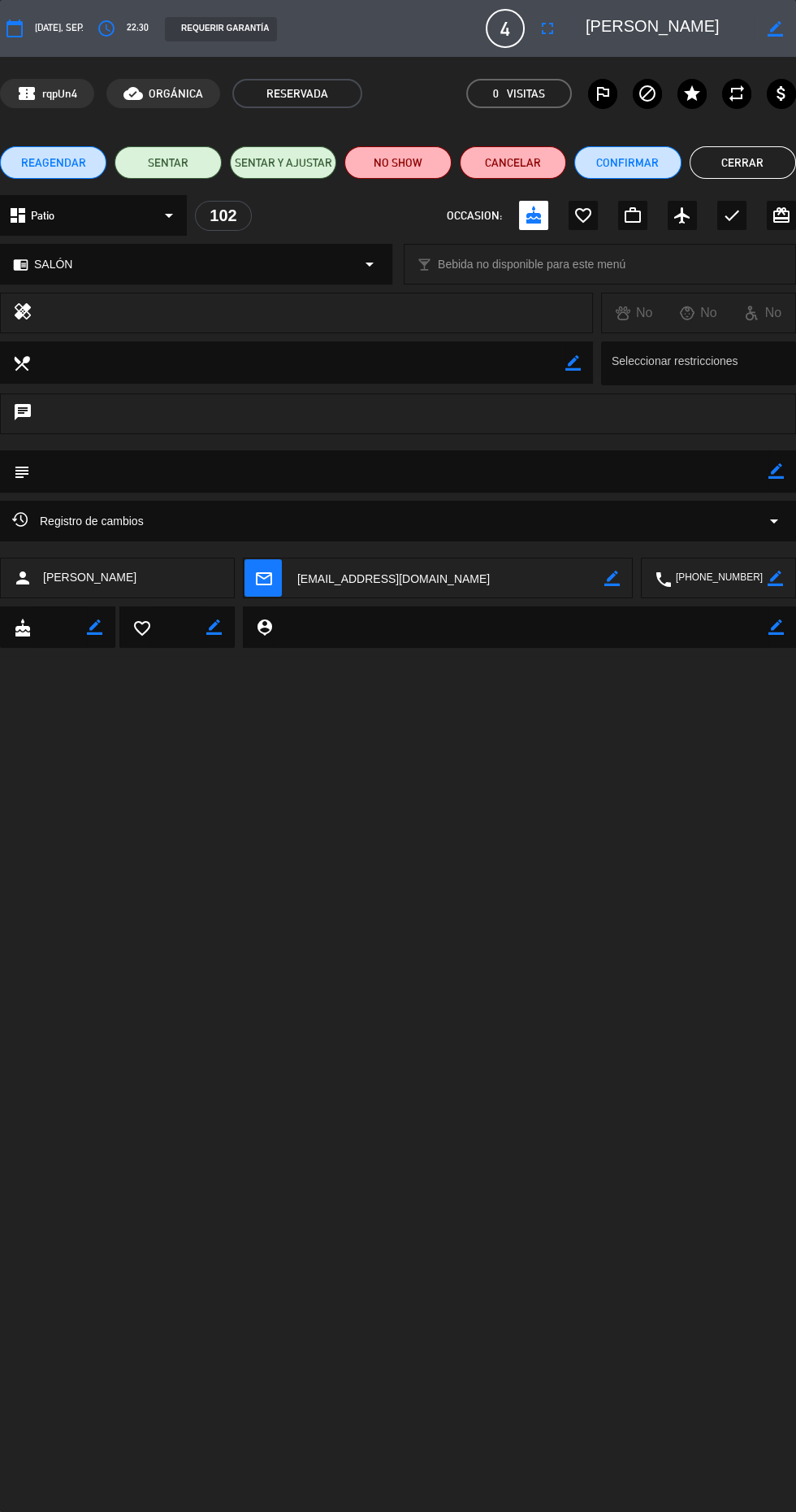
click at [108, 34] on icon "access_time" at bounding box center [106, 28] width 19 height 19
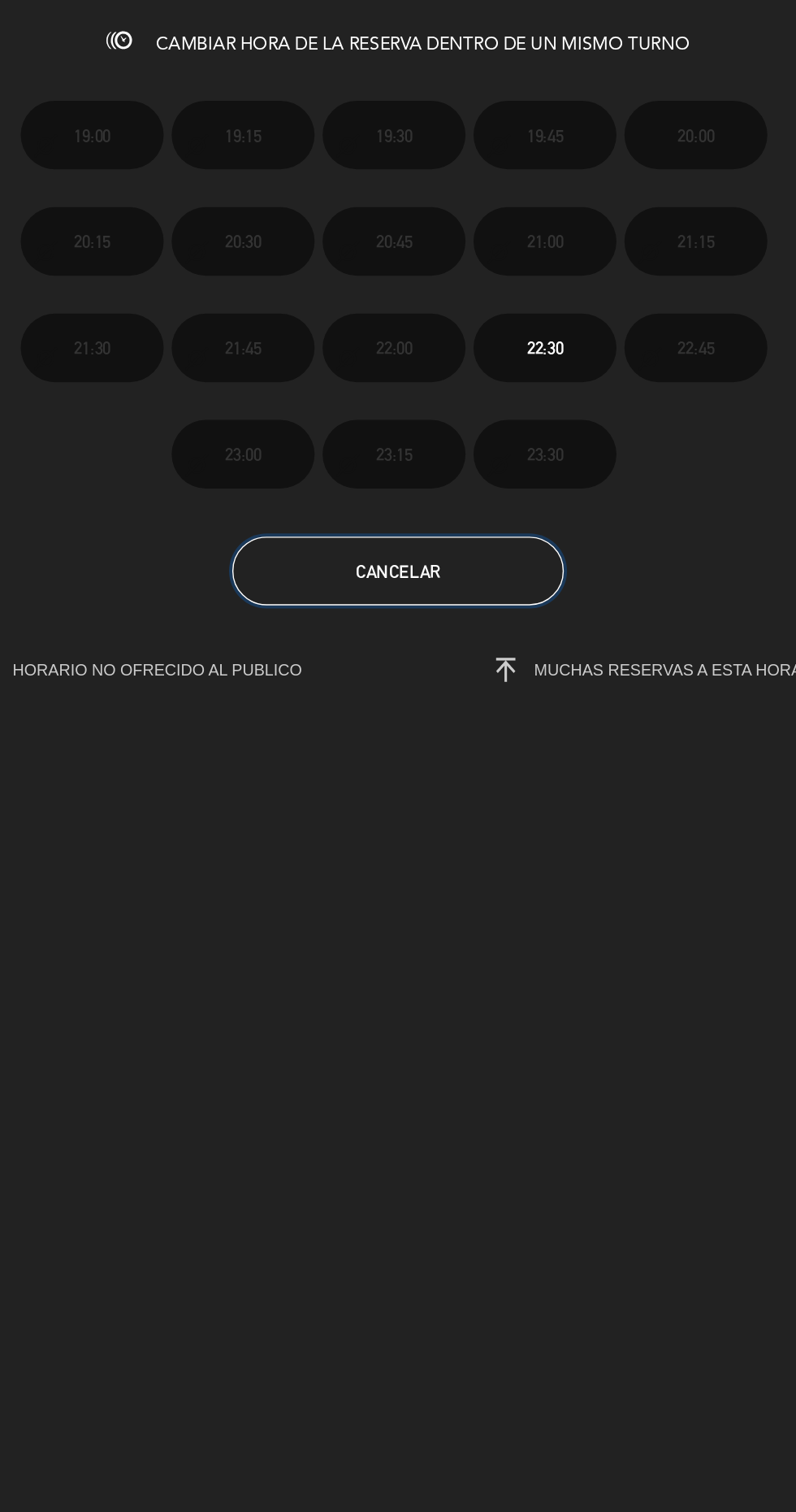
click at [439, 424] on button "Cancelar" at bounding box center [398, 405] width 236 height 49
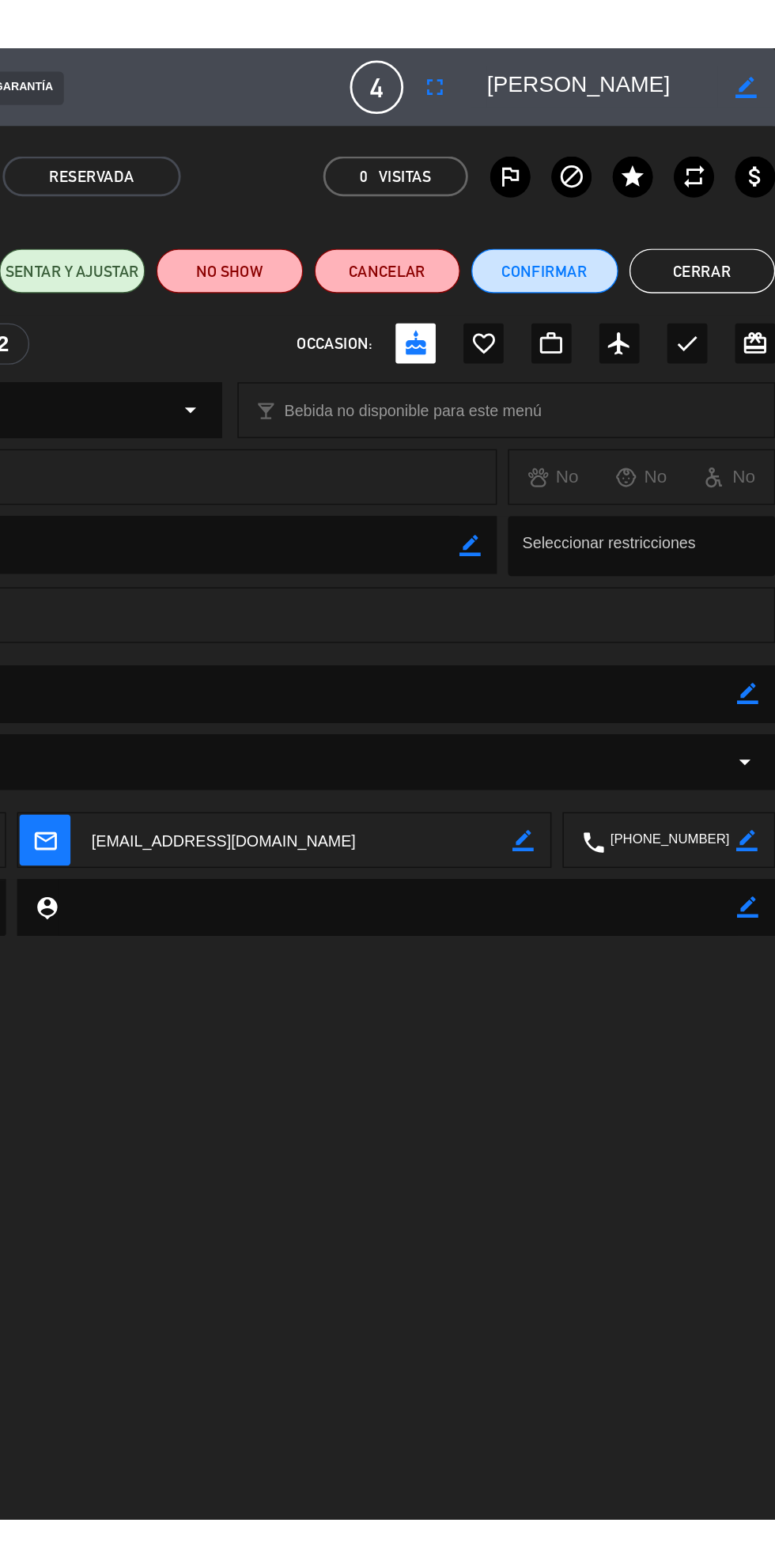
scroll to position [0, 0]
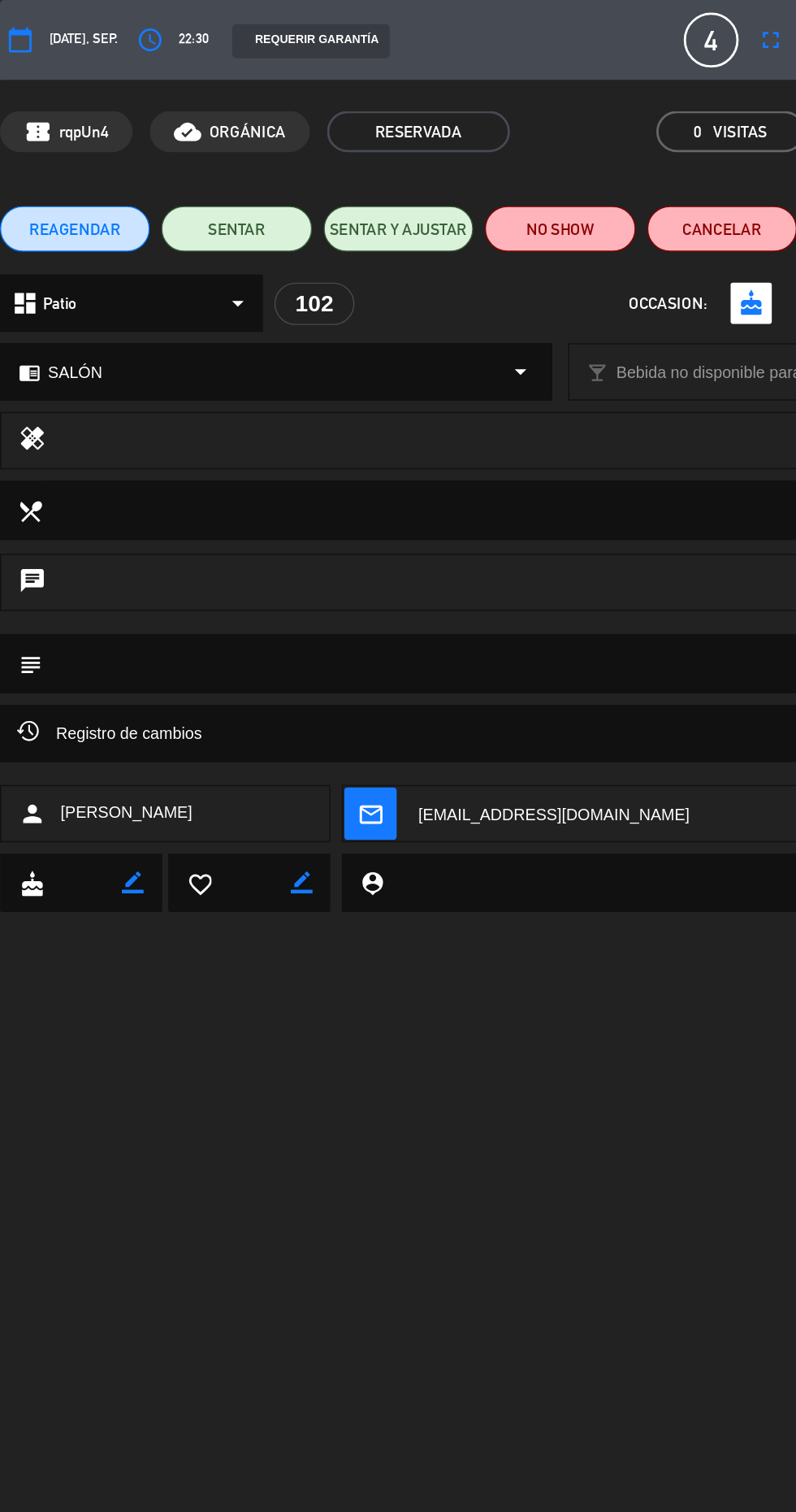
click at [44, 35] on span "[DATE], sep." at bounding box center [59, 28] width 49 height 15
click at [116, 28] on icon "access_time" at bounding box center [106, 28] width 19 height 19
